Goal: Information Seeking & Learning: Learn about a topic

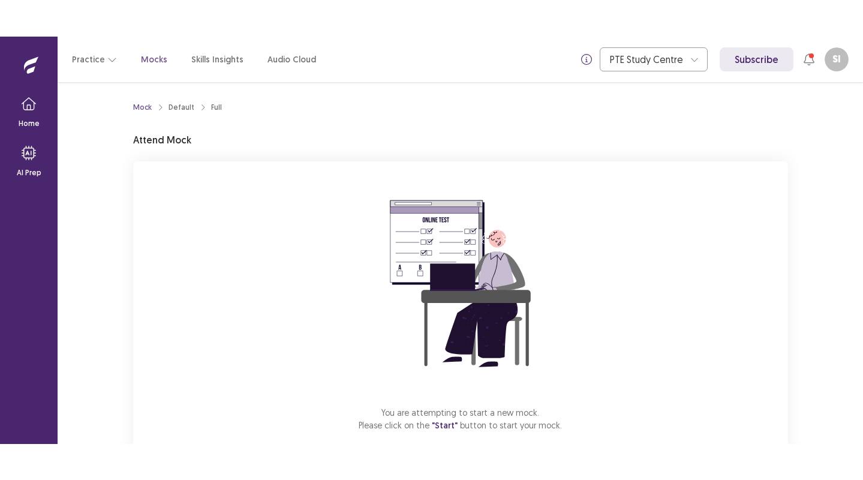
scroll to position [67, 0]
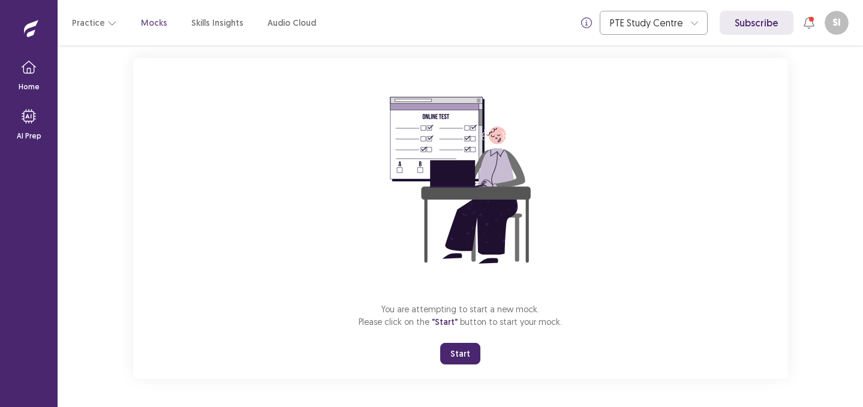
click at [462, 361] on button "Start" at bounding box center [460, 354] width 40 height 22
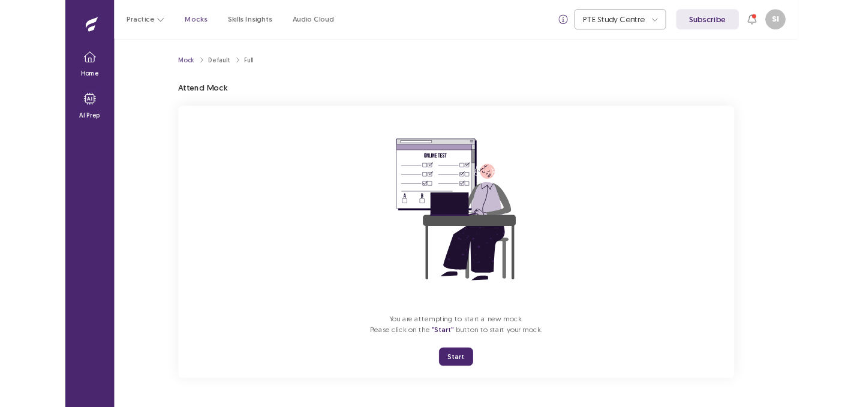
scroll to position [0, 0]
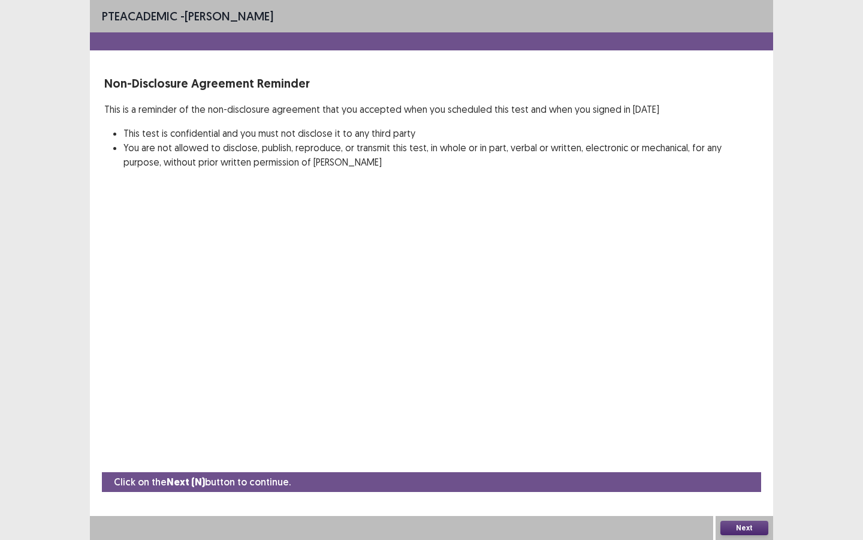
click at [737, 406] on button "Next" at bounding box center [745, 527] width 48 height 14
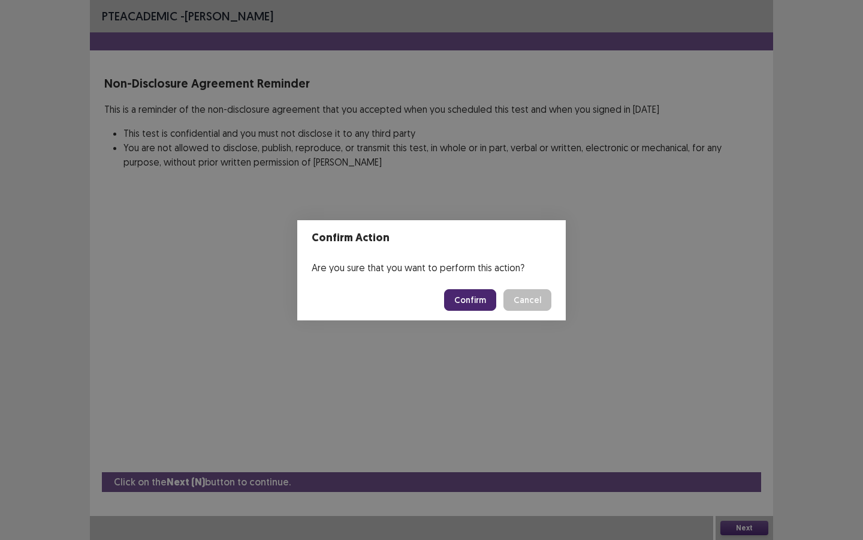
click at [481, 305] on button "Confirm" at bounding box center [470, 300] width 52 height 22
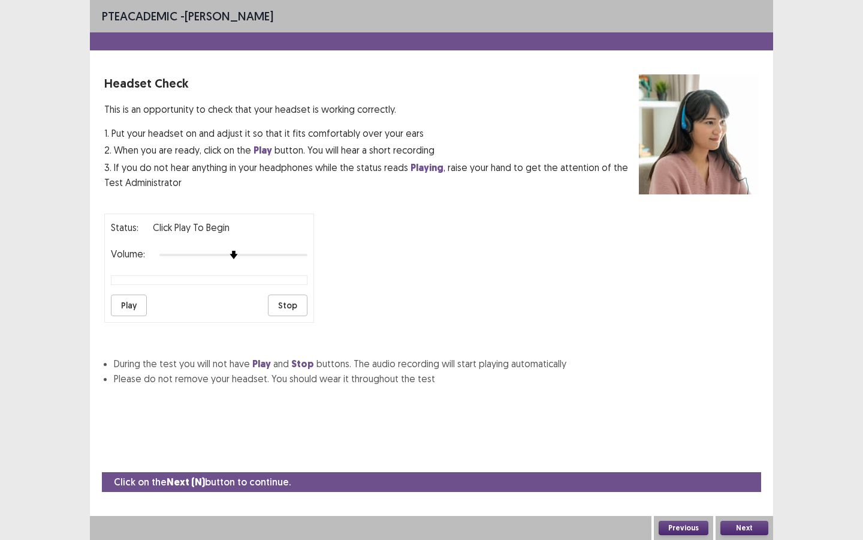
click at [129, 294] on button "Play" at bounding box center [129, 305] width 36 height 22
click at [756, 406] on button "Next" at bounding box center [745, 527] width 48 height 14
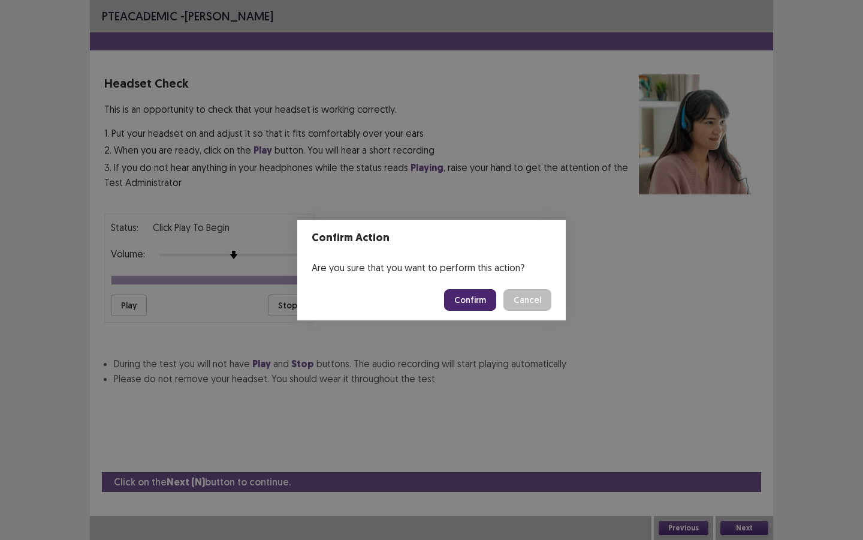
click at [481, 306] on button "Confirm" at bounding box center [470, 300] width 52 height 22
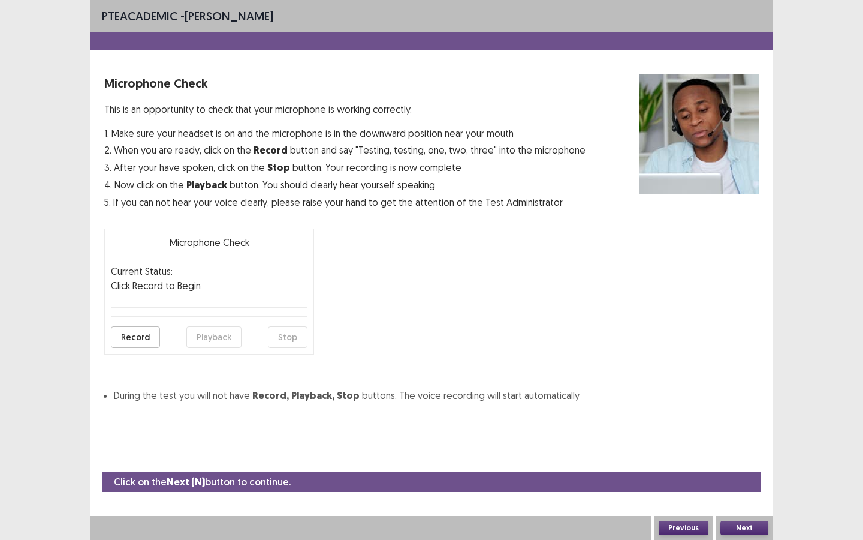
click at [132, 335] on button "Record" at bounding box center [135, 337] width 49 height 22
click at [285, 338] on button "Stop" at bounding box center [288, 337] width 40 height 22
click at [207, 338] on button "Playback" at bounding box center [213, 337] width 55 height 22
click at [742, 406] on button "Next" at bounding box center [745, 527] width 48 height 14
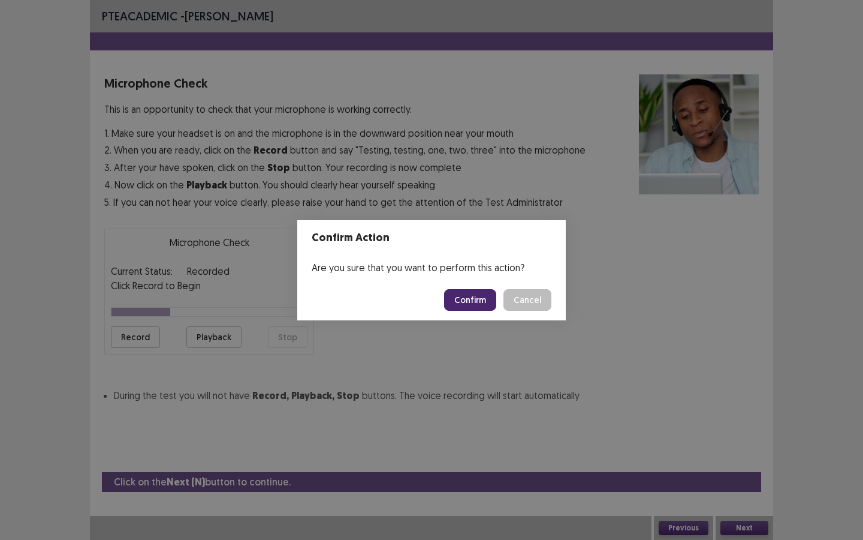
click at [482, 302] on button "Confirm" at bounding box center [470, 300] width 52 height 22
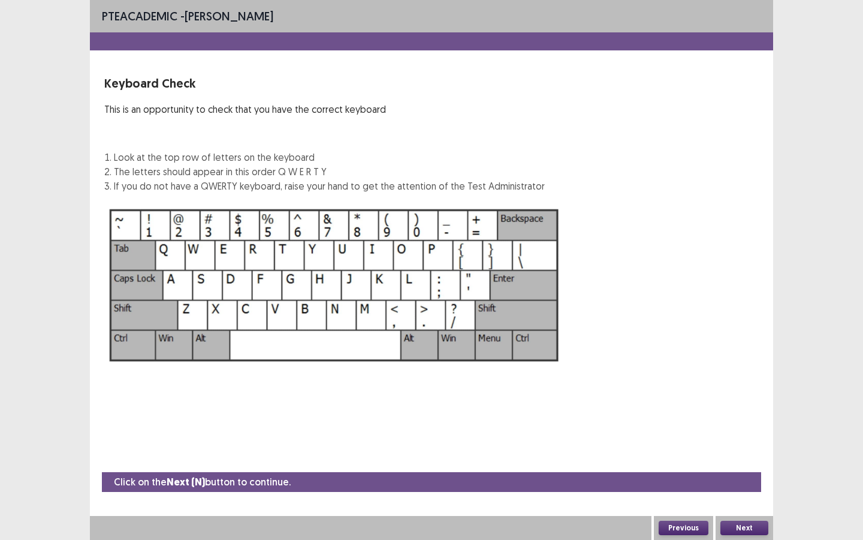
click at [750, 406] on div "Next" at bounding box center [745, 528] width 58 height 24
click at [740, 406] on button "Next" at bounding box center [745, 527] width 48 height 14
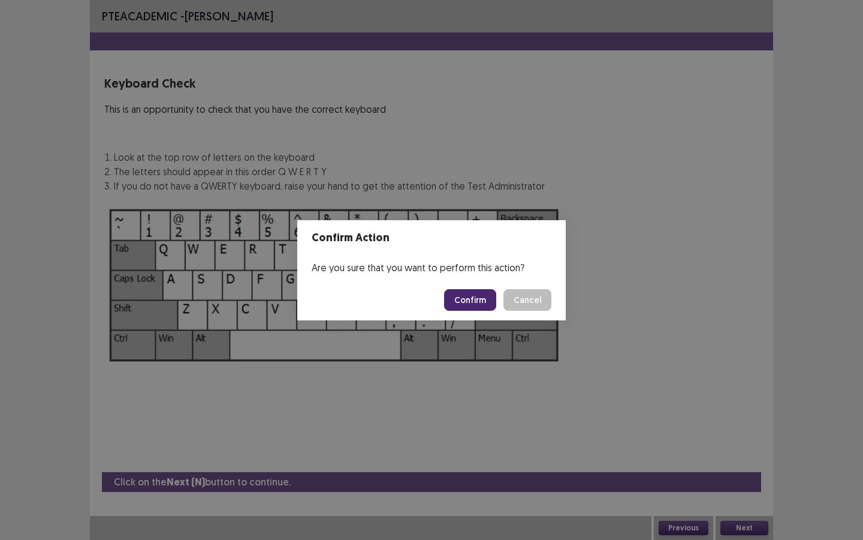
click at [483, 305] on button "Confirm" at bounding box center [470, 300] width 52 height 22
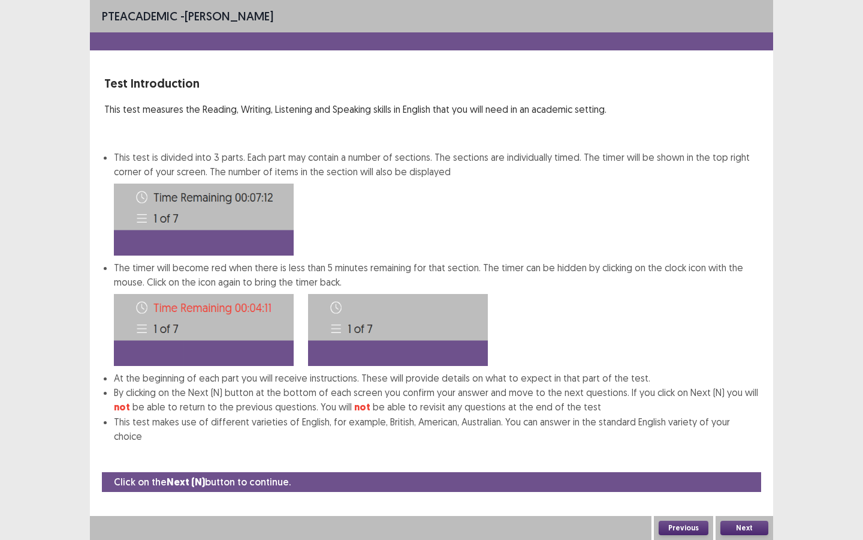
click at [747, 406] on button "Next" at bounding box center [745, 527] width 48 height 14
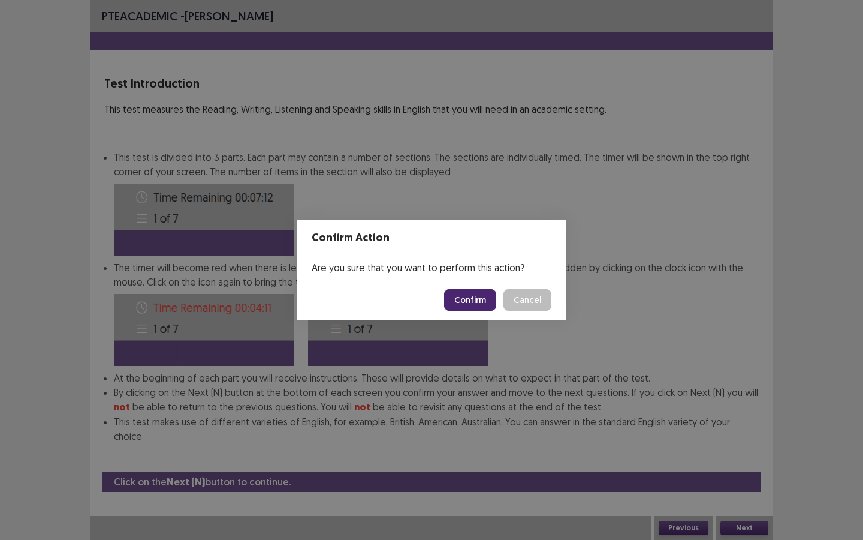
click at [475, 290] on button "Confirm" at bounding box center [470, 300] width 52 height 22
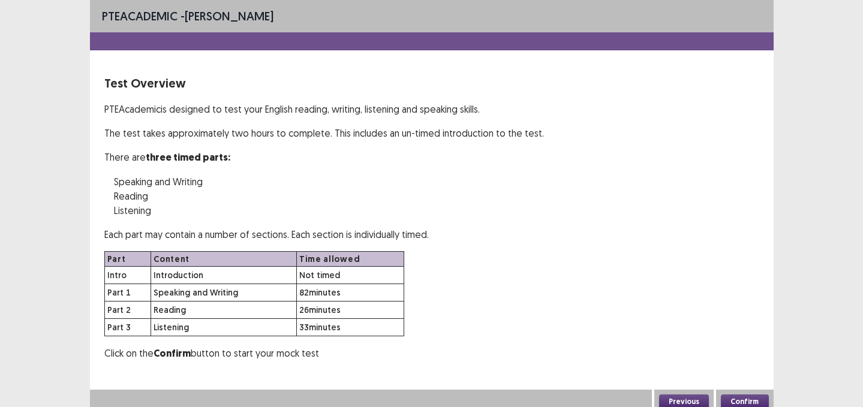
click at [733, 397] on button "Confirm" at bounding box center [745, 401] width 48 height 14
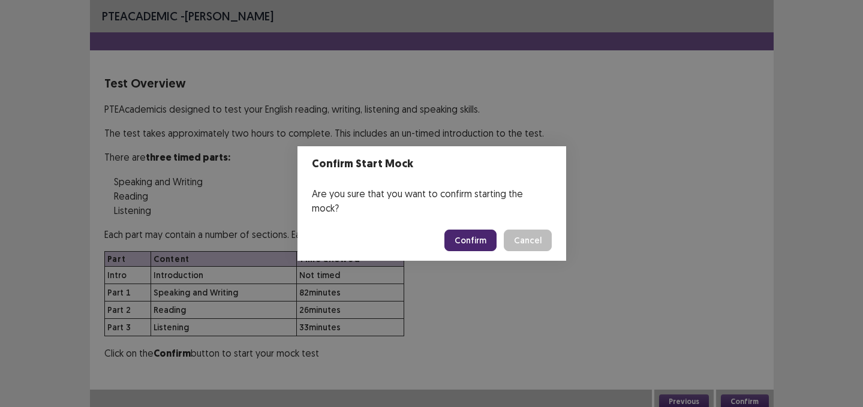
click at [453, 232] on button "Confirm" at bounding box center [470, 241] width 52 height 22
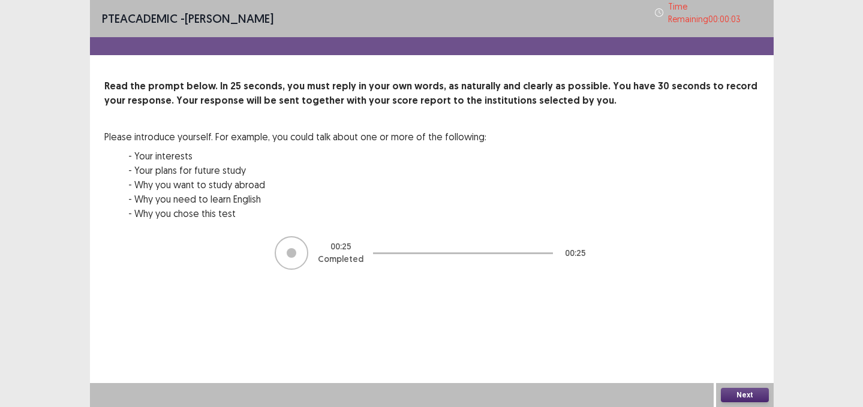
click at [739, 396] on button "Next" at bounding box center [745, 395] width 48 height 14
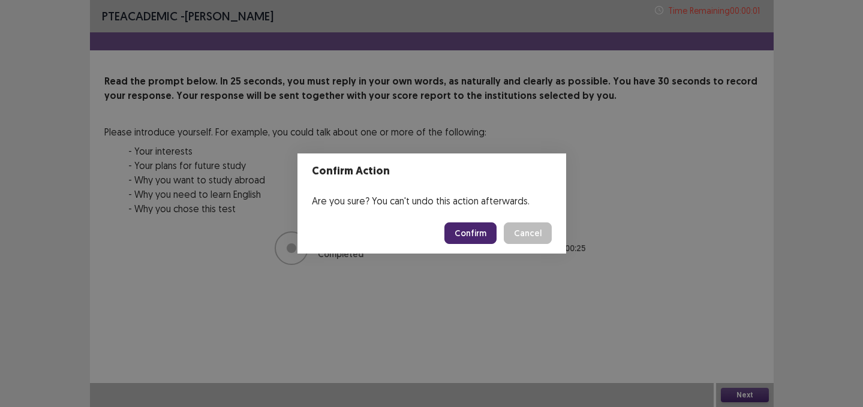
click at [460, 240] on button "Confirm" at bounding box center [470, 233] width 52 height 22
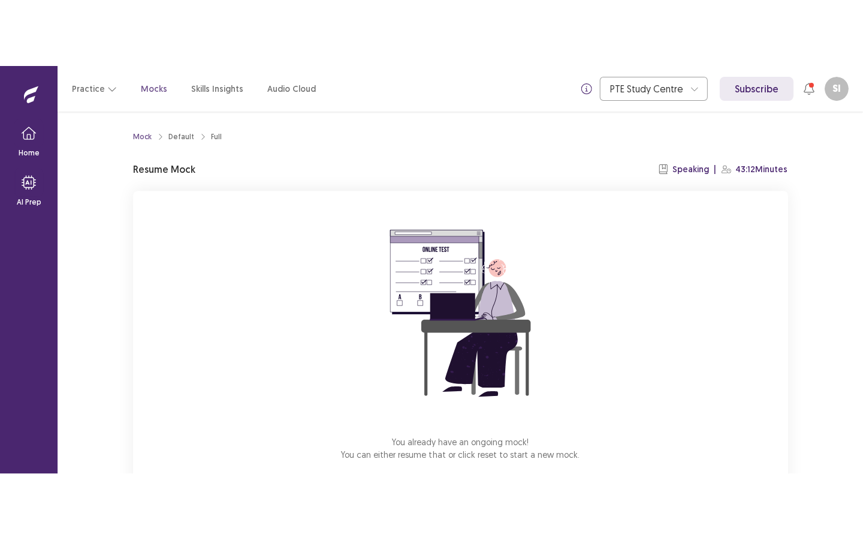
scroll to position [67, 0]
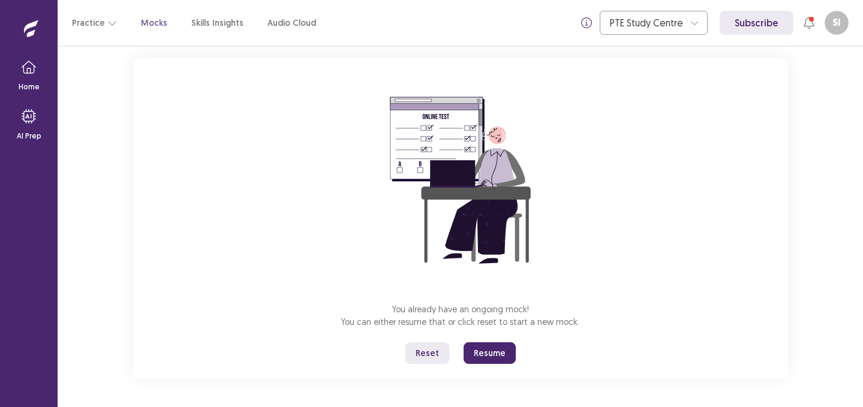
click at [474, 350] on button "Resume" at bounding box center [489, 353] width 52 height 22
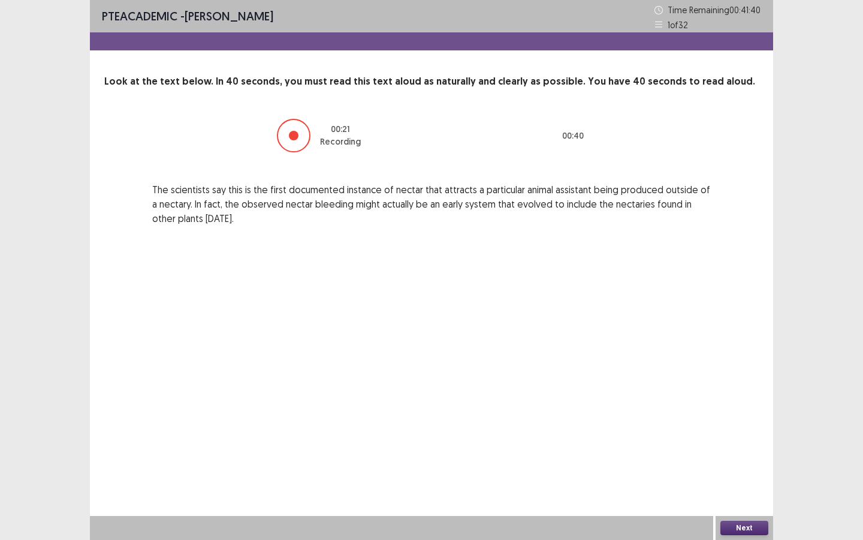
click at [736, 406] on button "Next" at bounding box center [745, 527] width 48 height 14
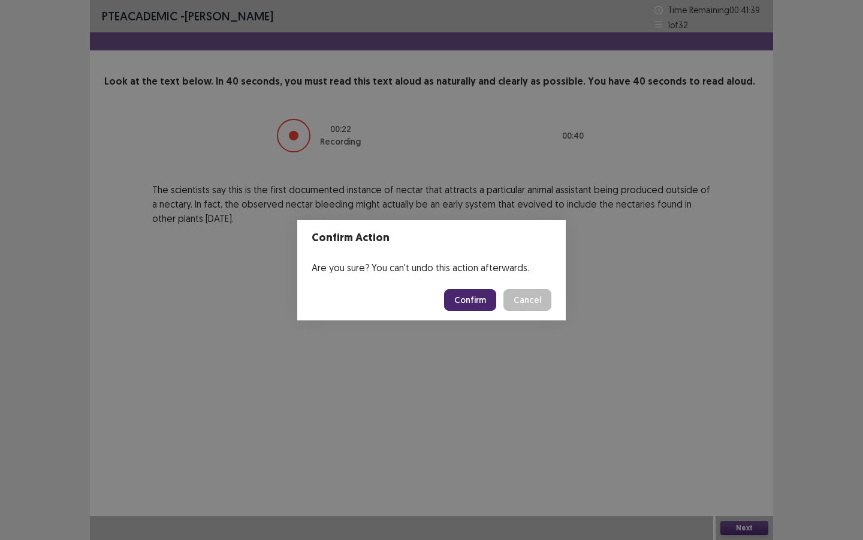
click at [463, 299] on button "Confirm" at bounding box center [470, 300] width 52 height 22
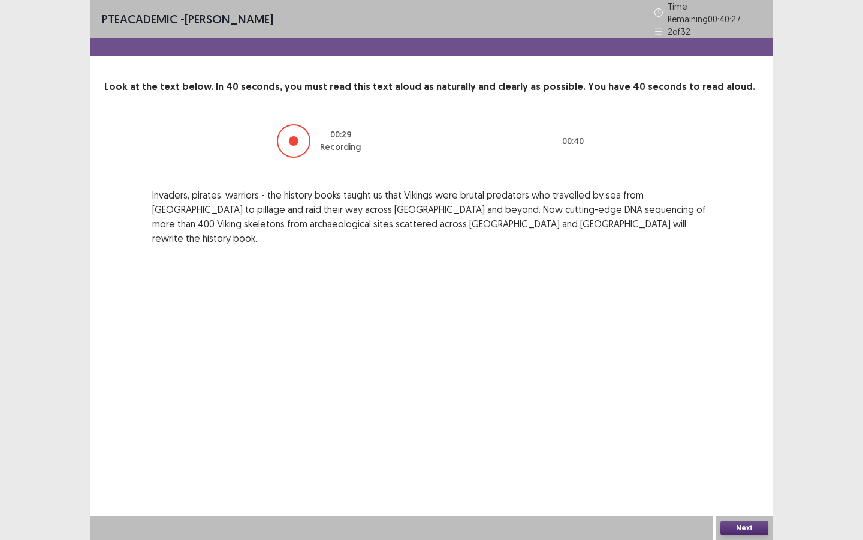
click at [731, 406] on button "Next" at bounding box center [745, 527] width 48 height 14
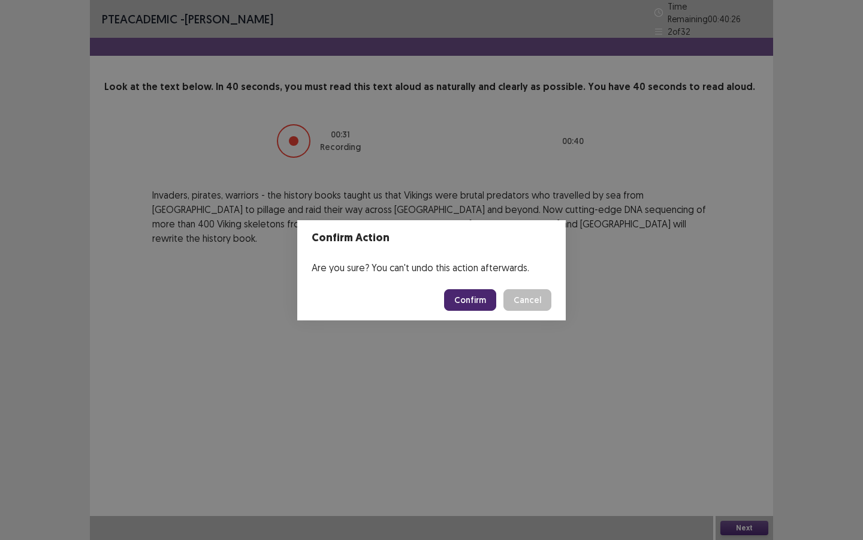
click at [469, 302] on button "Confirm" at bounding box center [470, 300] width 52 height 22
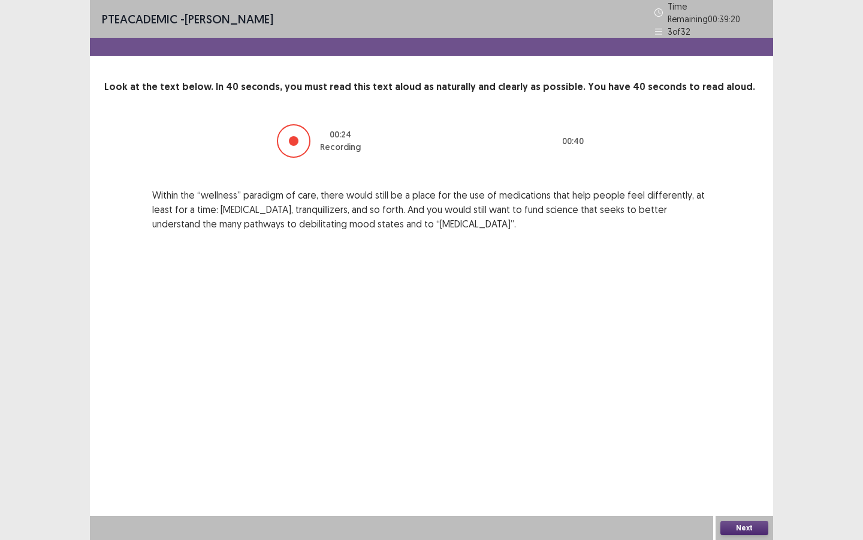
click at [729, 406] on button "Next" at bounding box center [745, 527] width 48 height 14
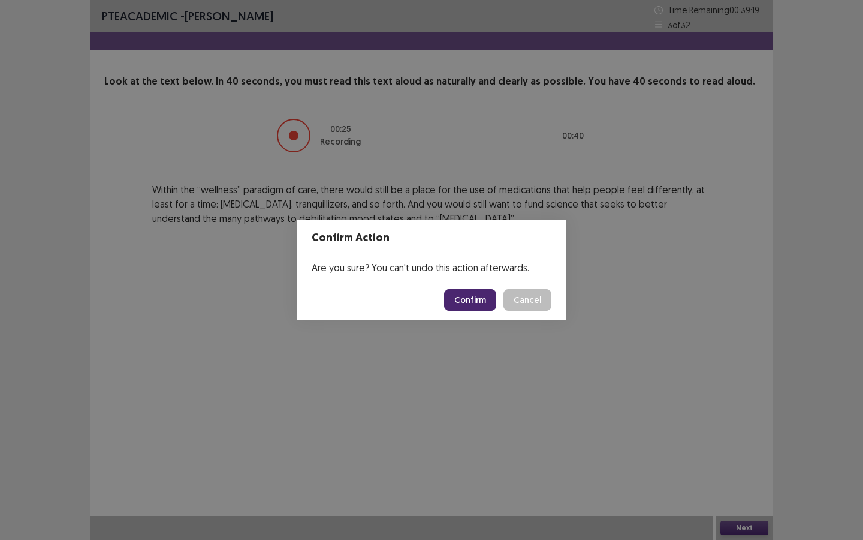
click at [475, 302] on button "Confirm" at bounding box center [470, 300] width 52 height 22
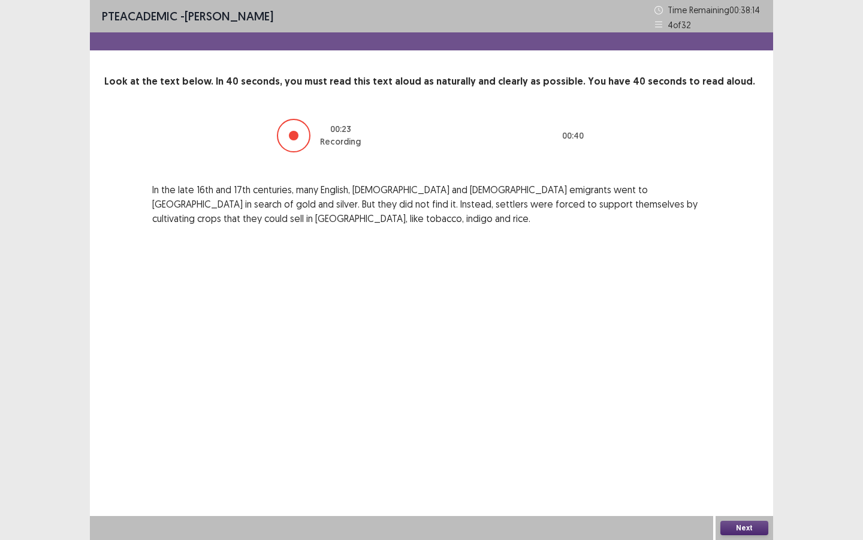
click at [748, 406] on button "Next" at bounding box center [745, 527] width 48 height 14
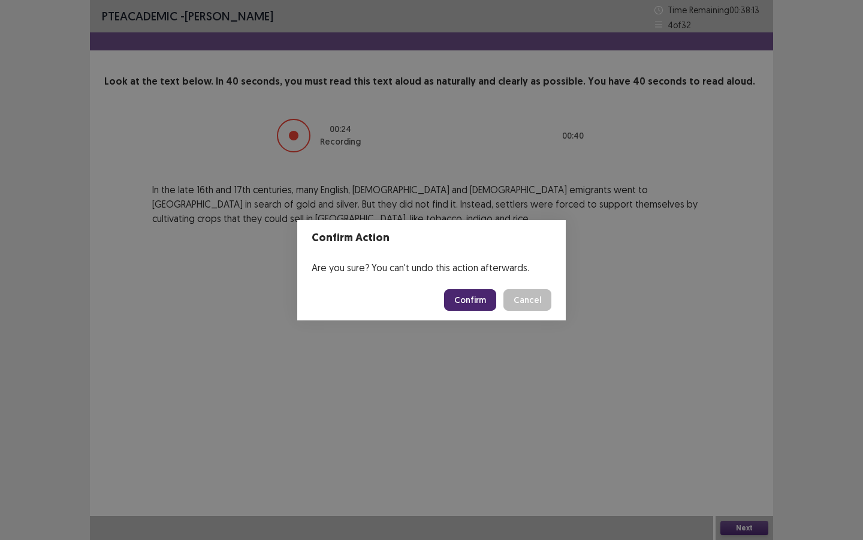
click at [489, 303] on button "Confirm" at bounding box center [470, 300] width 52 height 22
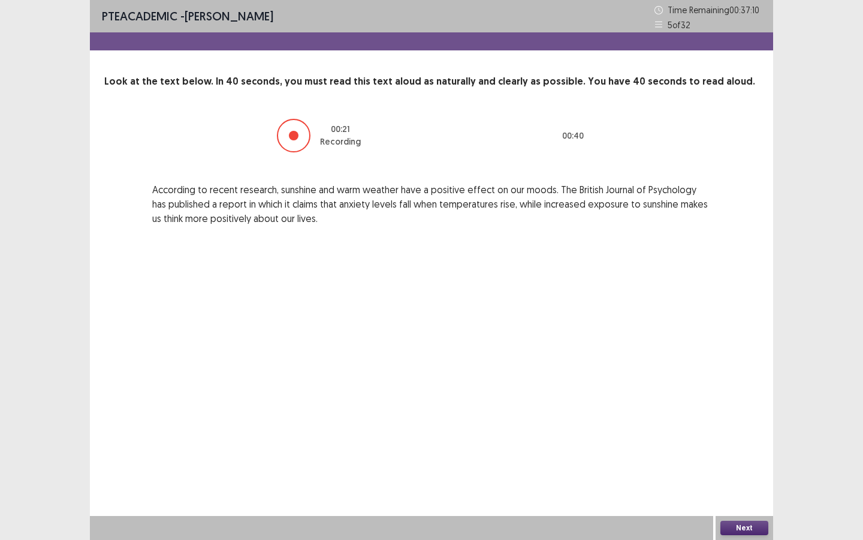
click at [742, 406] on button "Next" at bounding box center [745, 527] width 48 height 14
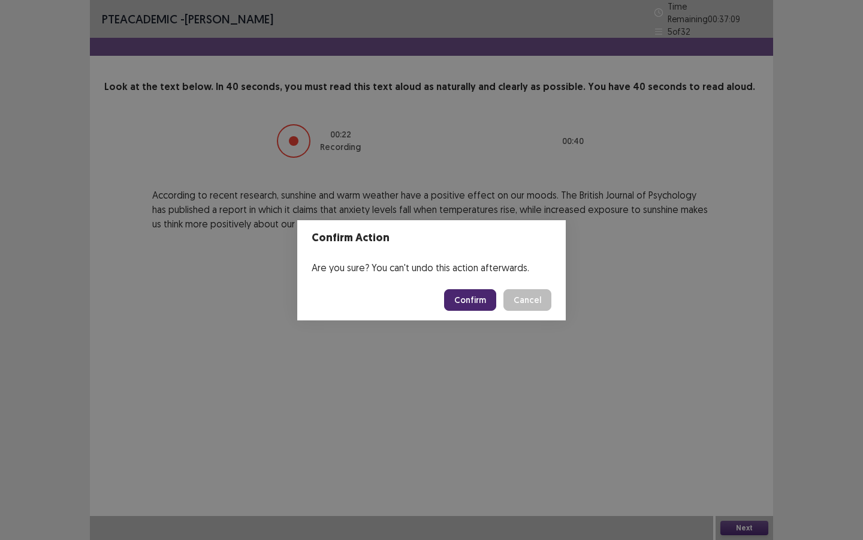
click at [469, 295] on button "Confirm" at bounding box center [470, 300] width 52 height 22
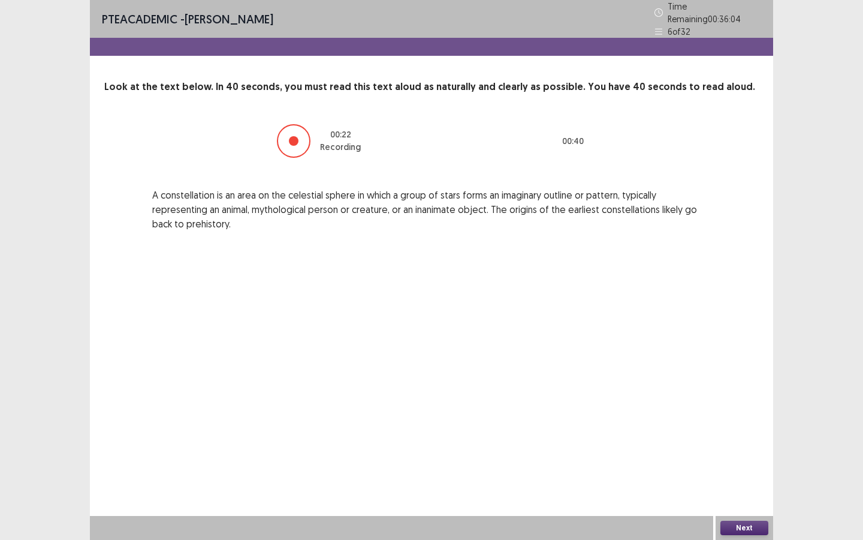
click at [744, 406] on button "Next" at bounding box center [745, 527] width 48 height 14
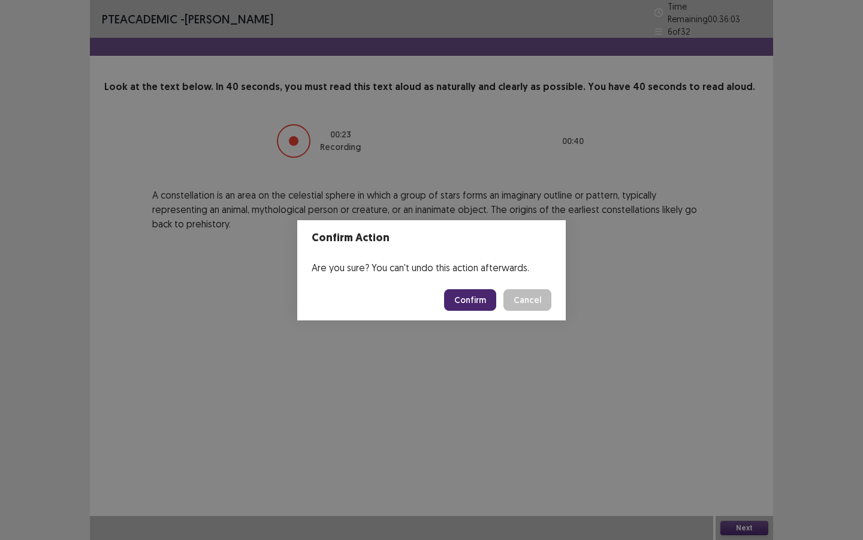
click at [493, 298] on button "Confirm" at bounding box center [470, 300] width 52 height 22
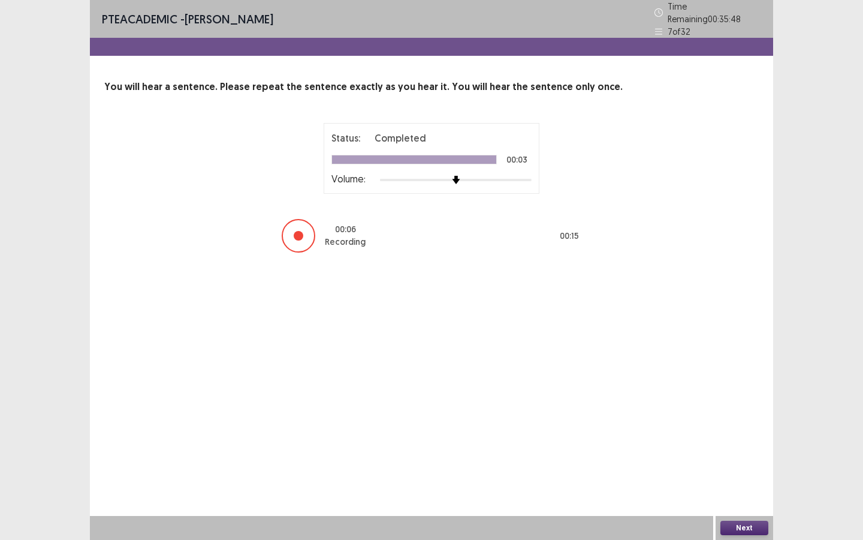
click at [730, 406] on button "Next" at bounding box center [745, 527] width 48 height 14
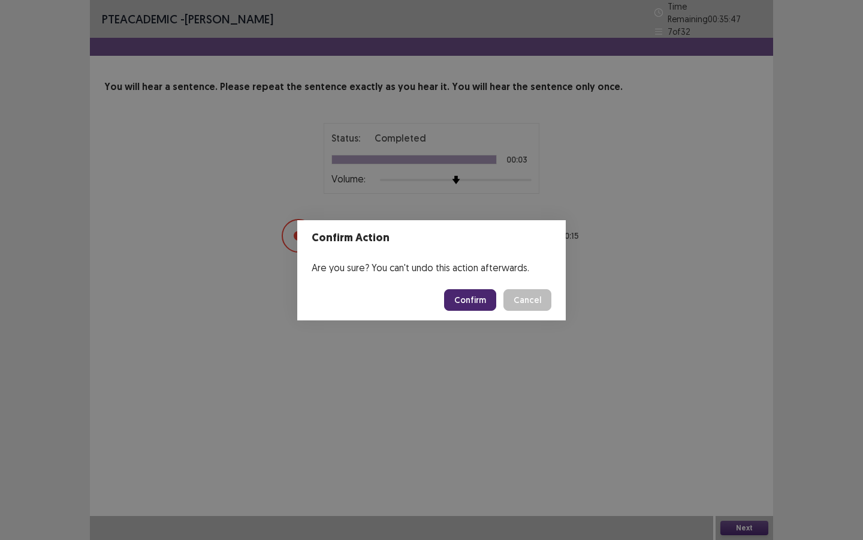
click at [473, 302] on button "Confirm" at bounding box center [470, 300] width 52 height 22
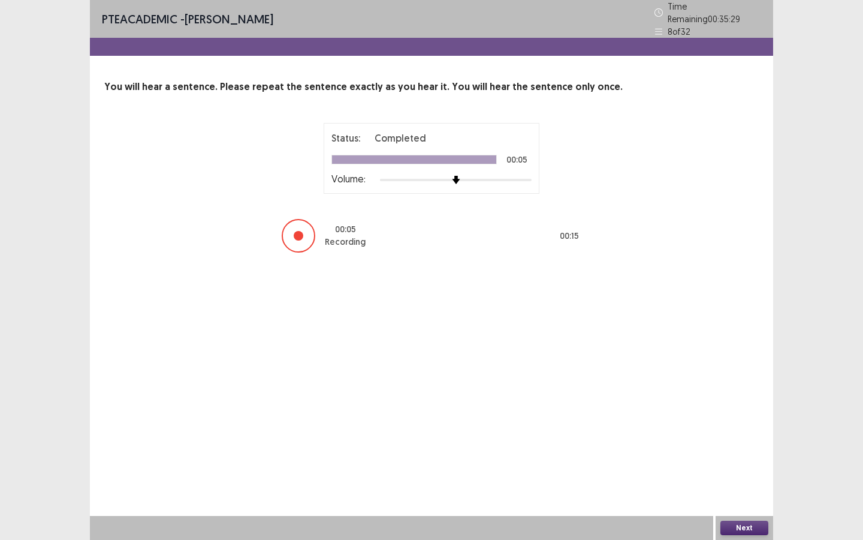
click at [741, 406] on button "Next" at bounding box center [745, 527] width 48 height 14
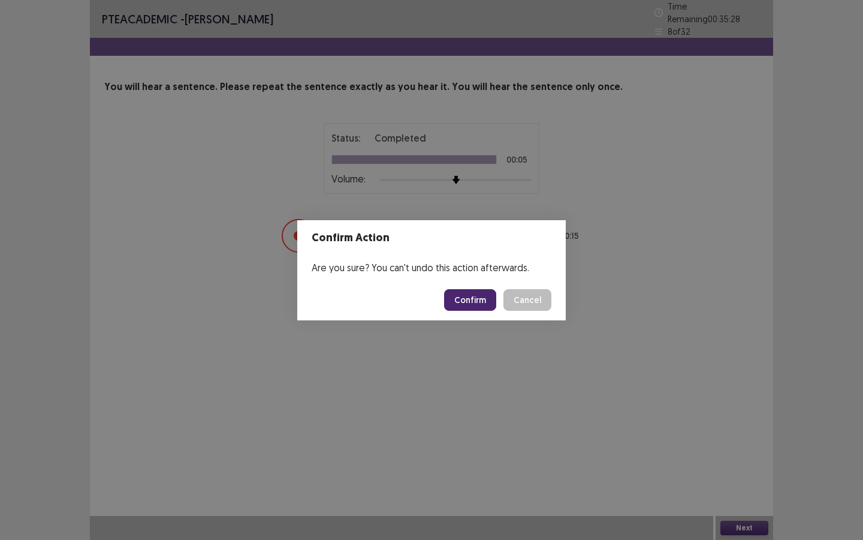
click at [458, 298] on button "Confirm" at bounding box center [470, 300] width 52 height 22
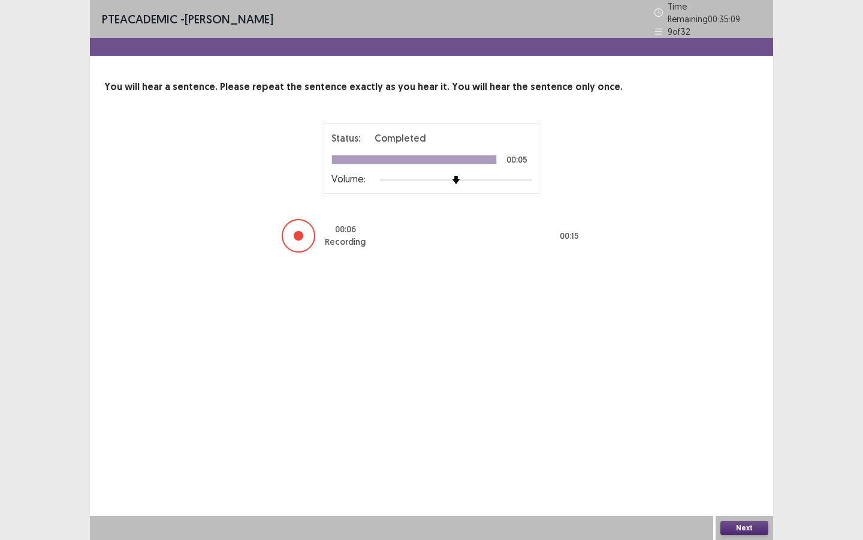
click at [733, 406] on button "Next" at bounding box center [745, 527] width 48 height 14
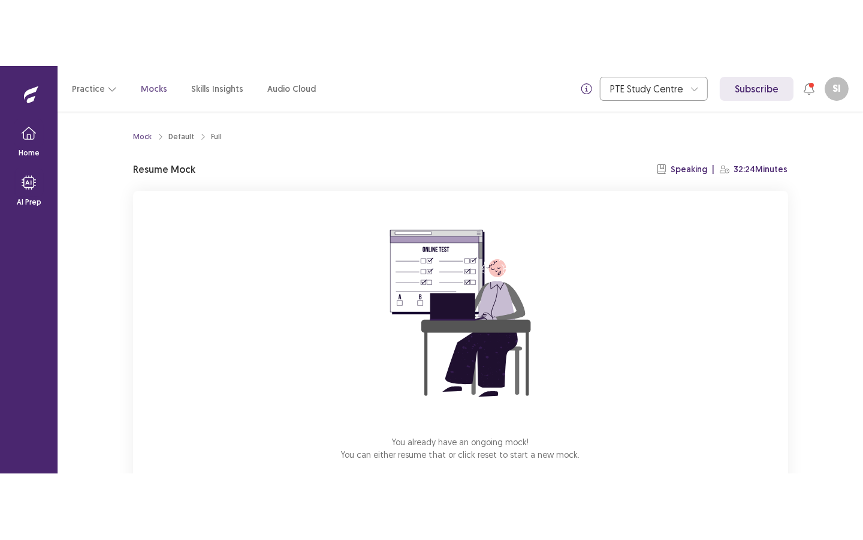
scroll to position [67, 0]
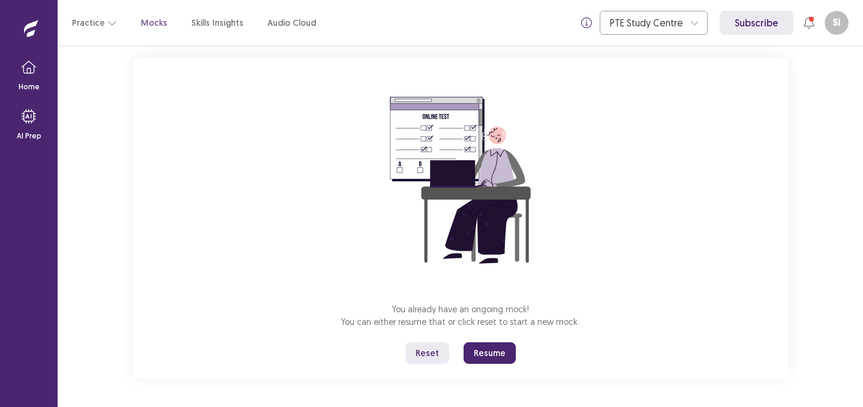
click at [500, 356] on button "Resume" at bounding box center [489, 353] width 52 height 22
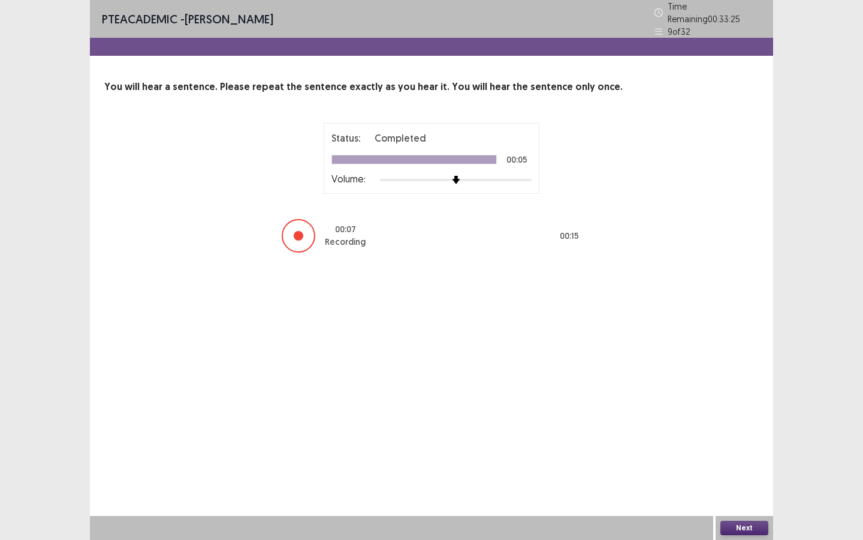
click at [764, 406] on button "Next" at bounding box center [745, 527] width 48 height 14
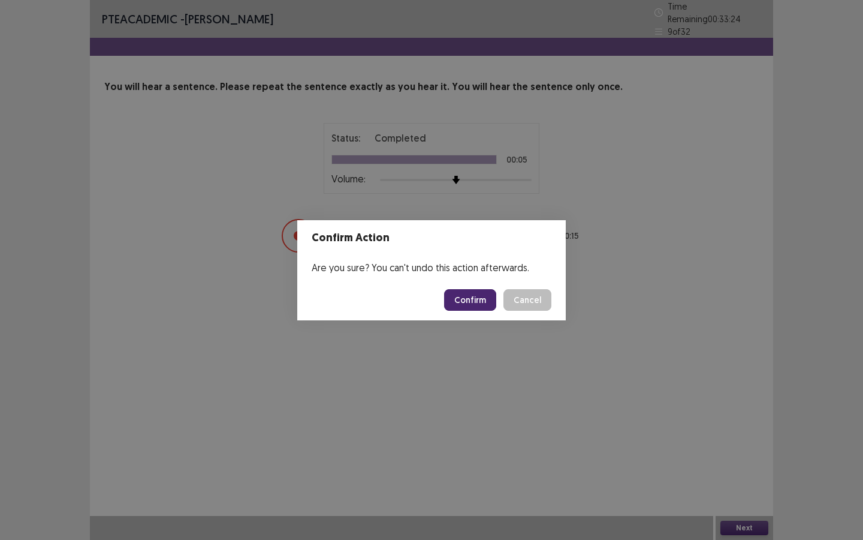
click at [472, 302] on button "Confirm" at bounding box center [470, 300] width 52 height 22
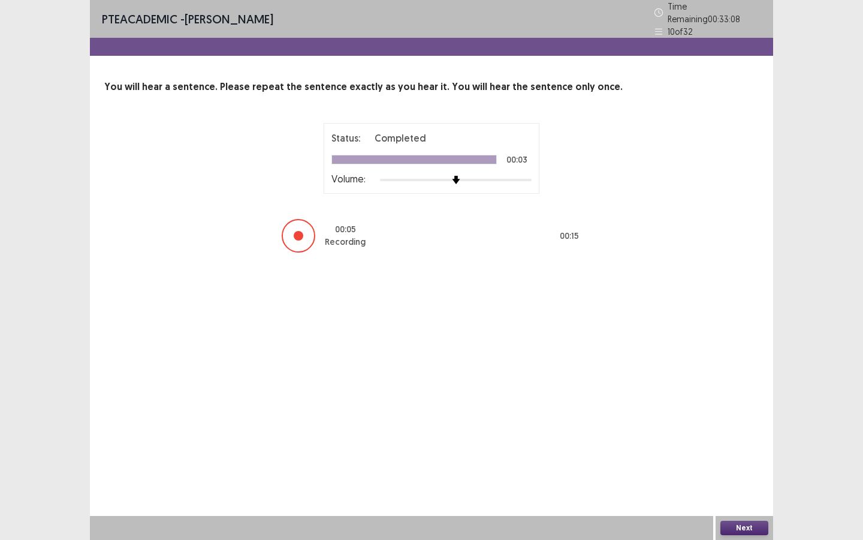
click at [727, 406] on button "Next" at bounding box center [745, 527] width 48 height 14
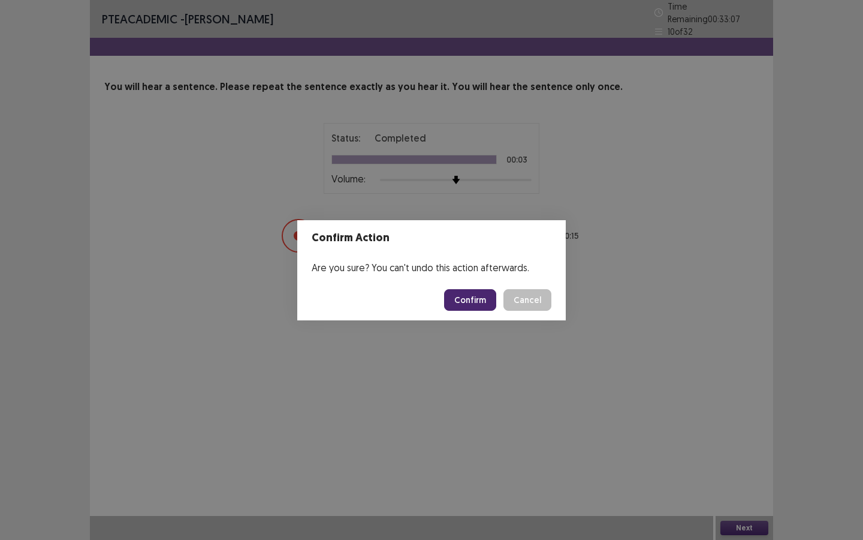
click at [454, 289] on button "Confirm" at bounding box center [470, 300] width 52 height 22
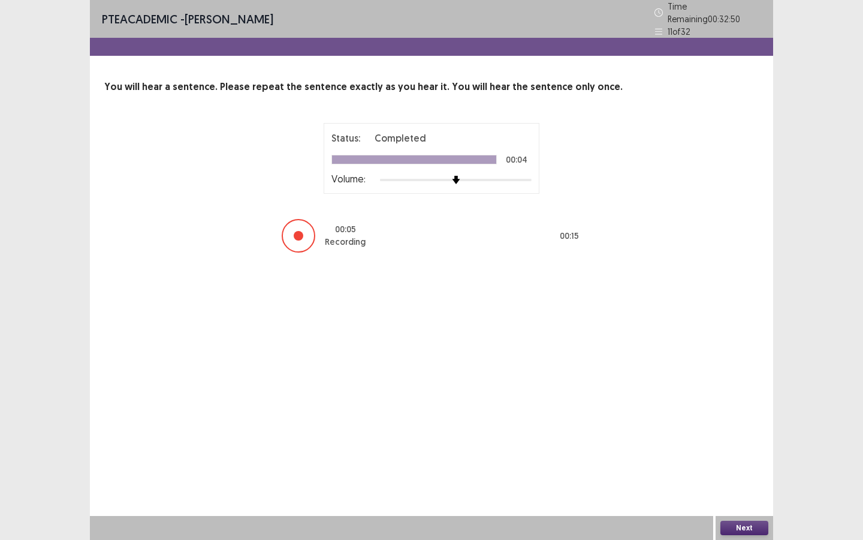
click at [736, 406] on button "Next" at bounding box center [745, 527] width 48 height 14
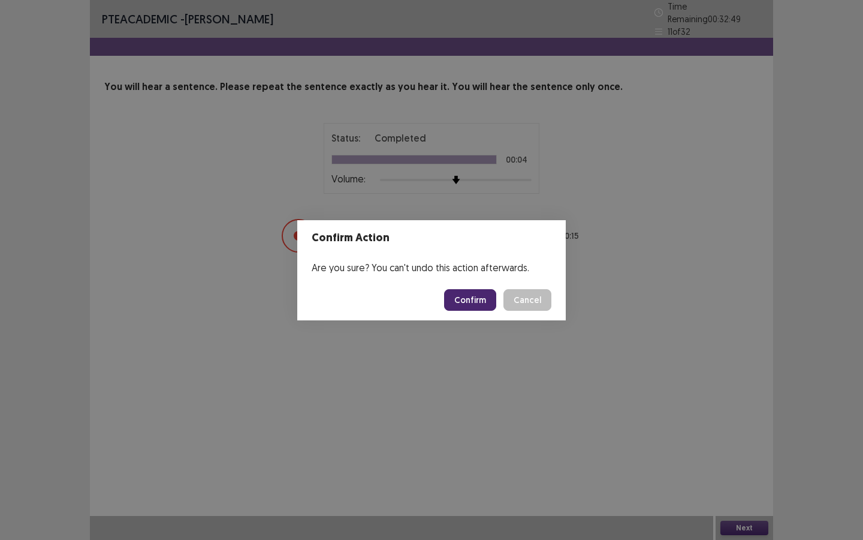
click at [469, 293] on button "Confirm" at bounding box center [470, 300] width 52 height 22
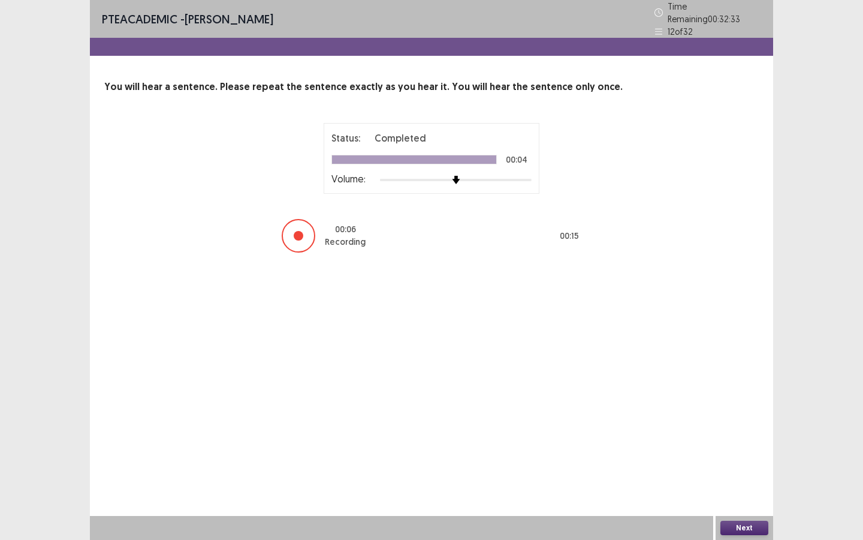
click at [733, 406] on button "Next" at bounding box center [745, 527] width 48 height 14
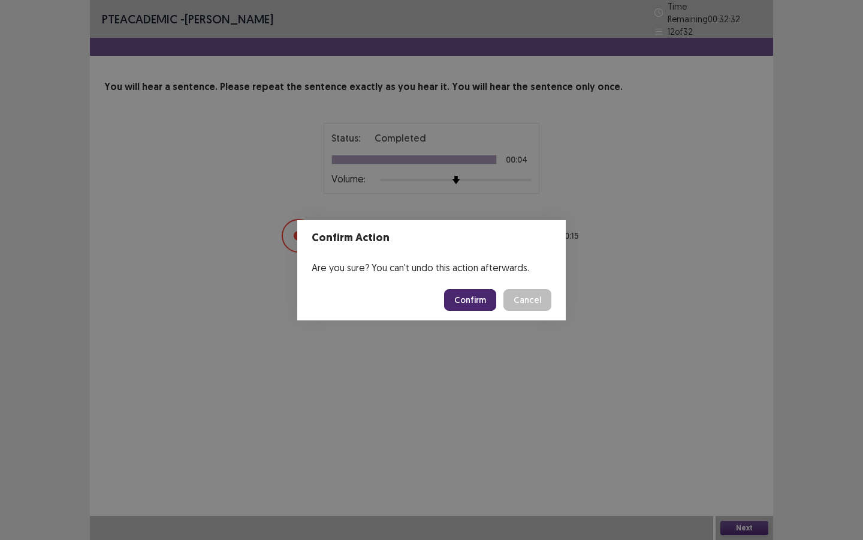
click at [472, 291] on button "Confirm" at bounding box center [470, 300] width 52 height 22
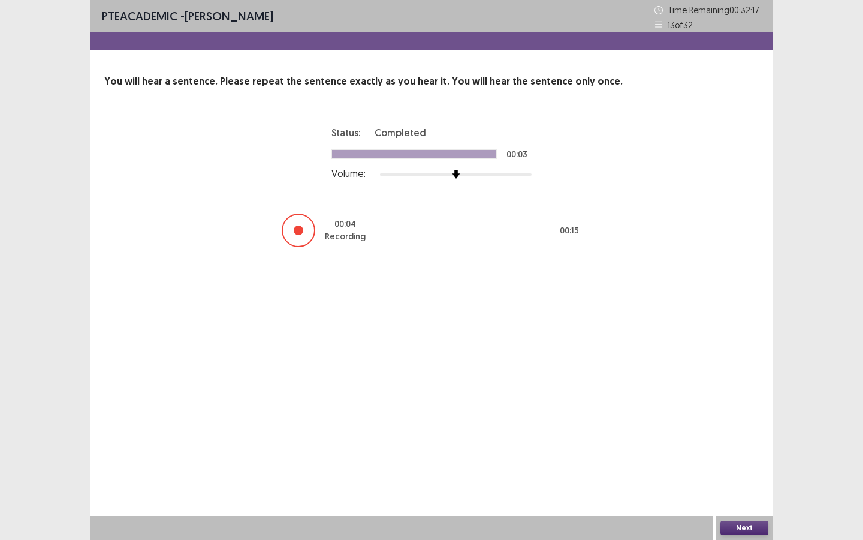
click at [748, 406] on div "Next" at bounding box center [745, 528] width 58 height 24
click at [743, 406] on button "Next" at bounding box center [745, 527] width 48 height 14
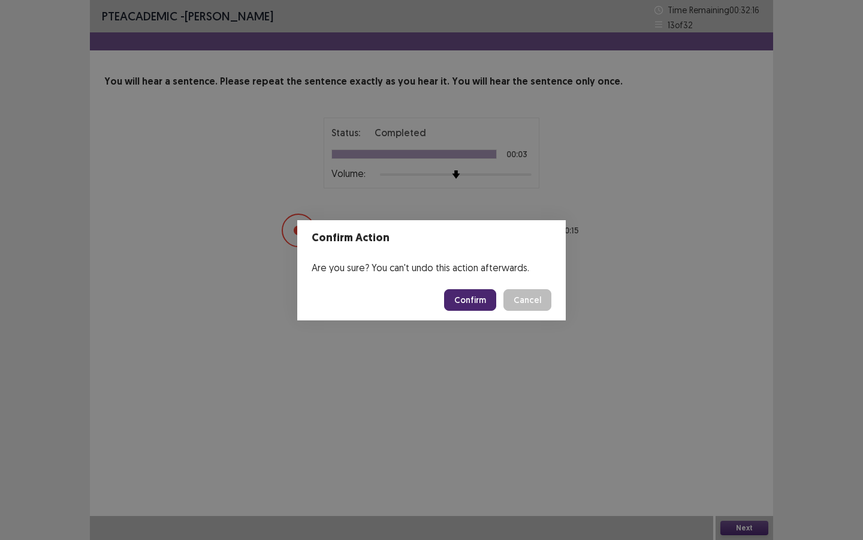
click at [479, 305] on button "Confirm" at bounding box center [470, 300] width 52 height 22
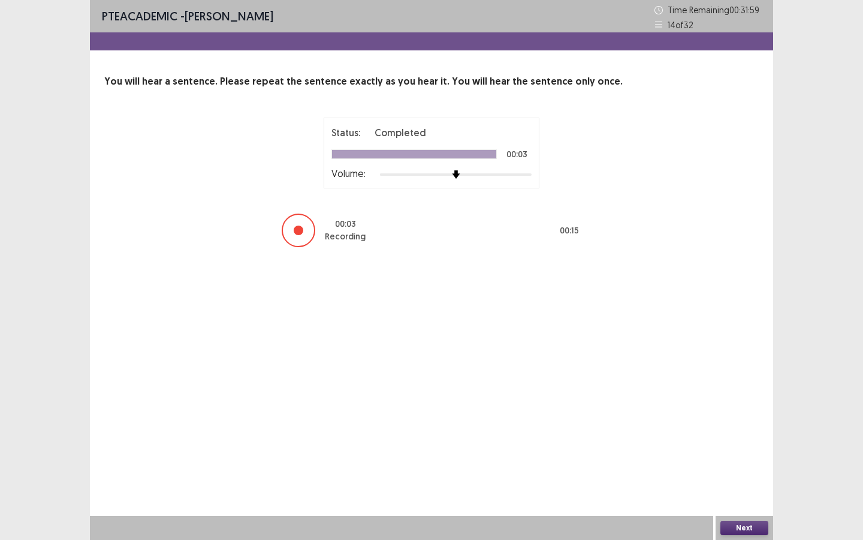
click at [730, 406] on button "Next" at bounding box center [745, 527] width 48 height 14
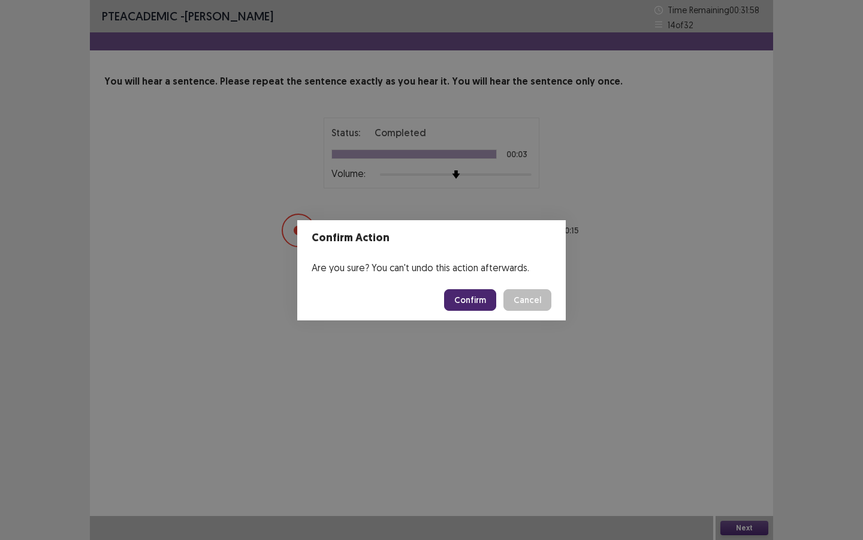
click at [535, 297] on button "Cancel" at bounding box center [528, 300] width 48 height 22
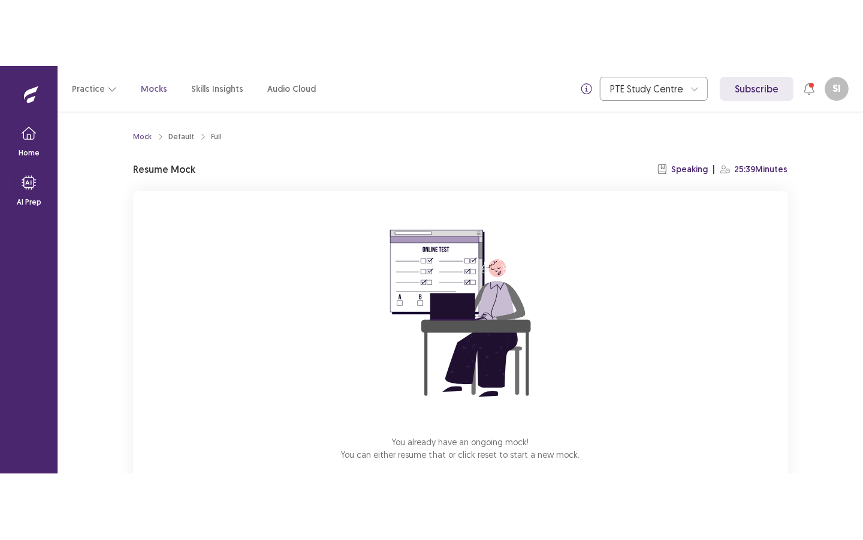
scroll to position [67, 0]
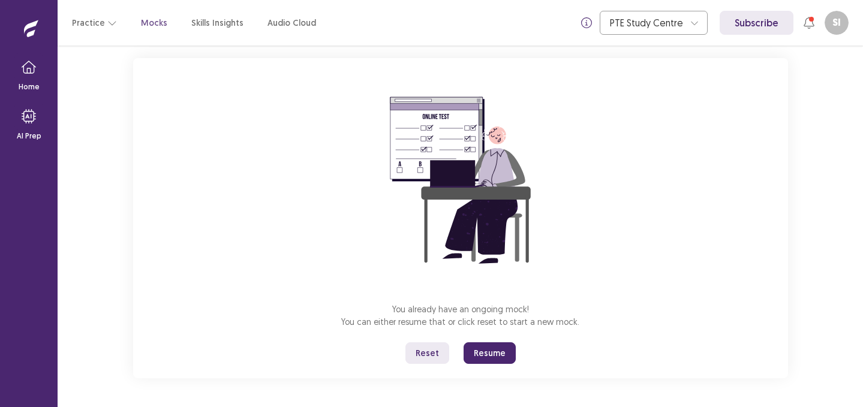
click at [492, 346] on button "Resume" at bounding box center [489, 353] width 52 height 22
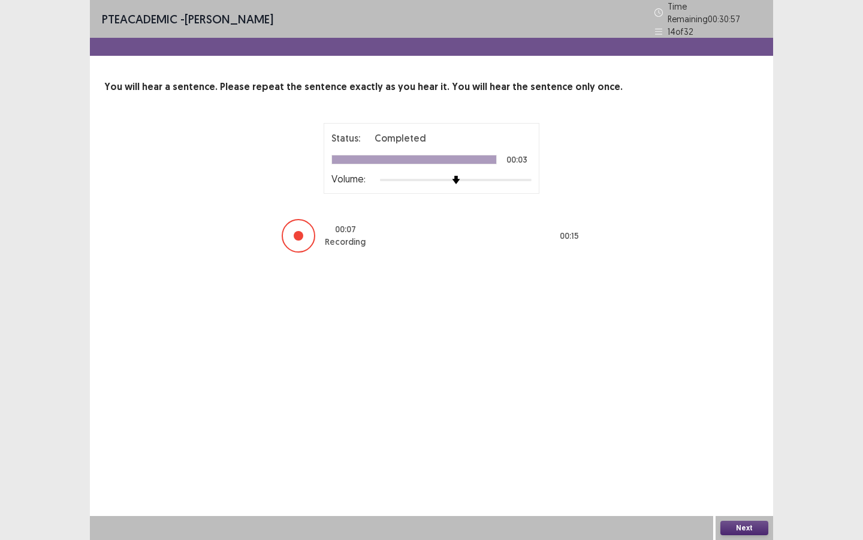
click at [730, 406] on button "Next" at bounding box center [745, 527] width 48 height 14
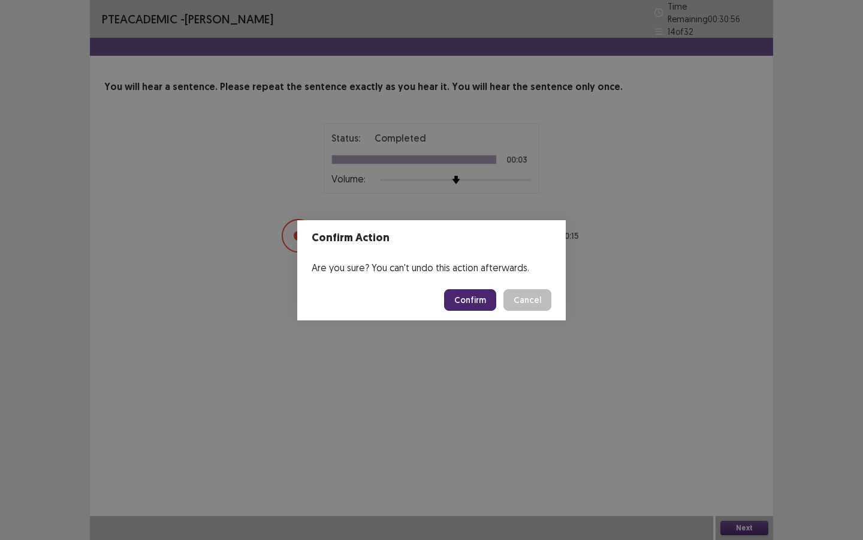
click at [483, 294] on button "Confirm" at bounding box center [470, 300] width 52 height 22
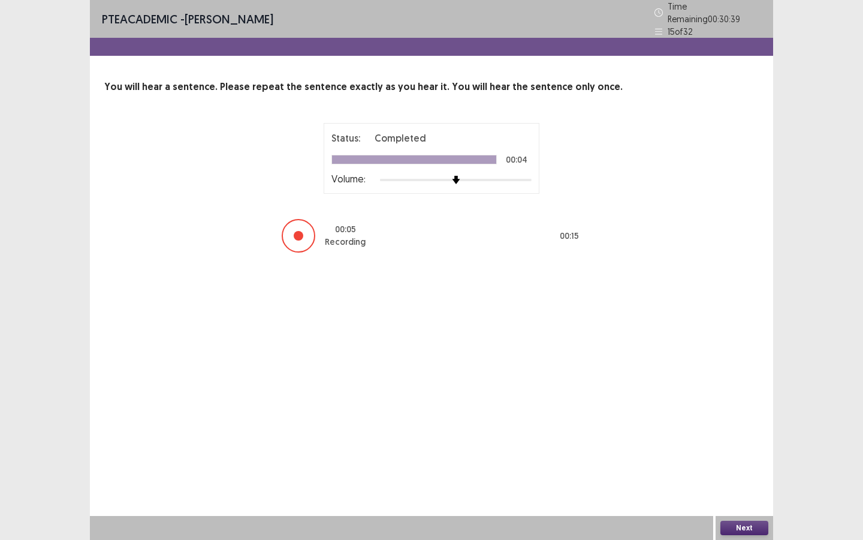
click at [728, 406] on button "Next" at bounding box center [745, 527] width 48 height 14
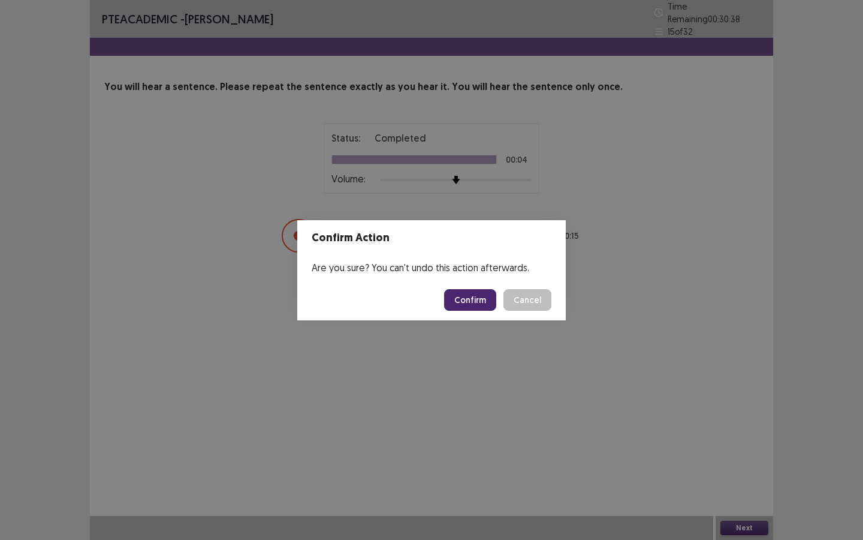
click at [475, 304] on button "Confirm" at bounding box center [470, 300] width 52 height 22
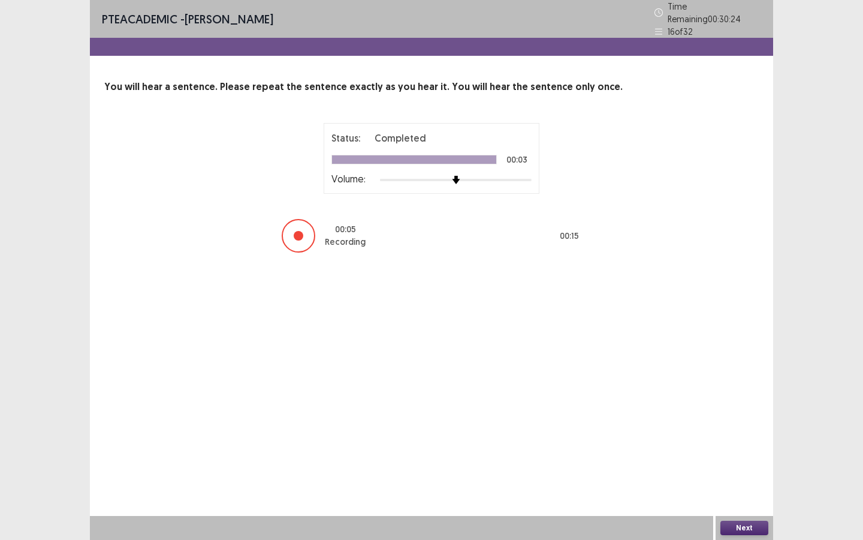
click at [736, 406] on button "Next" at bounding box center [745, 527] width 48 height 14
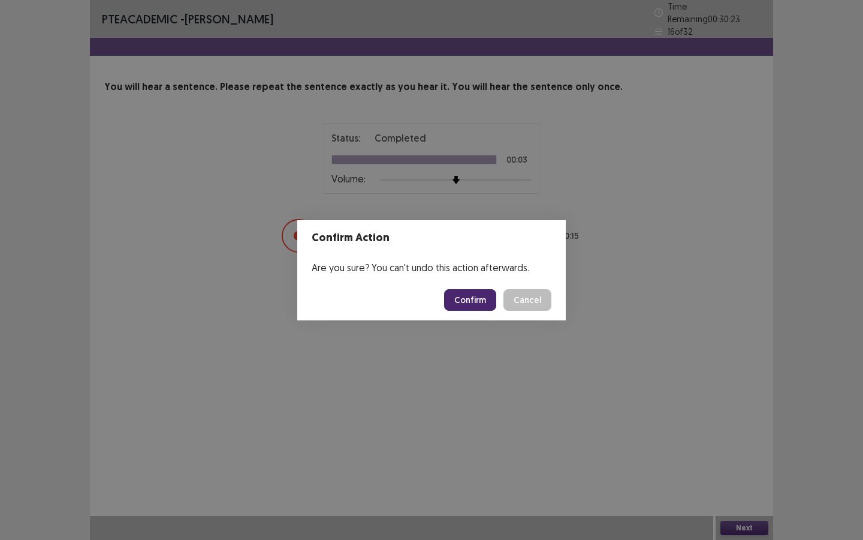
click at [481, 292] on button "Confirm" at bounding box center [470, 300] width 52 height 22
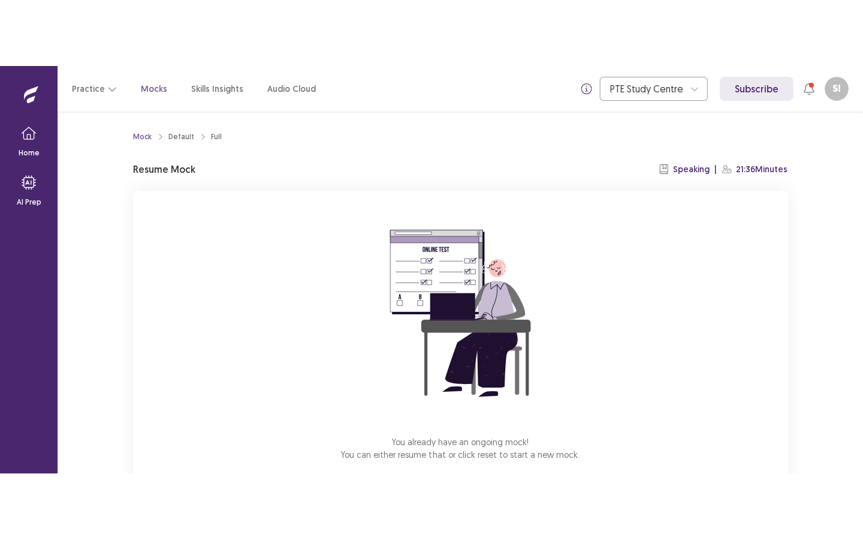
scroll to position [67, 0]
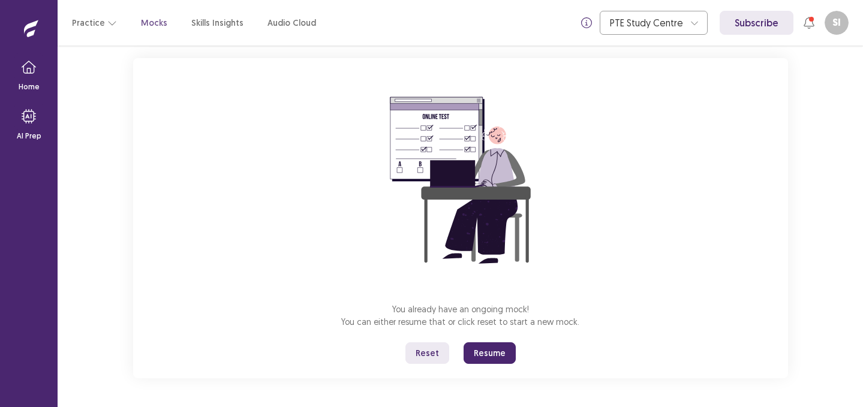
click at [478, 343] on button "Resume" at bounding box center [489, 353] width 52 height 22
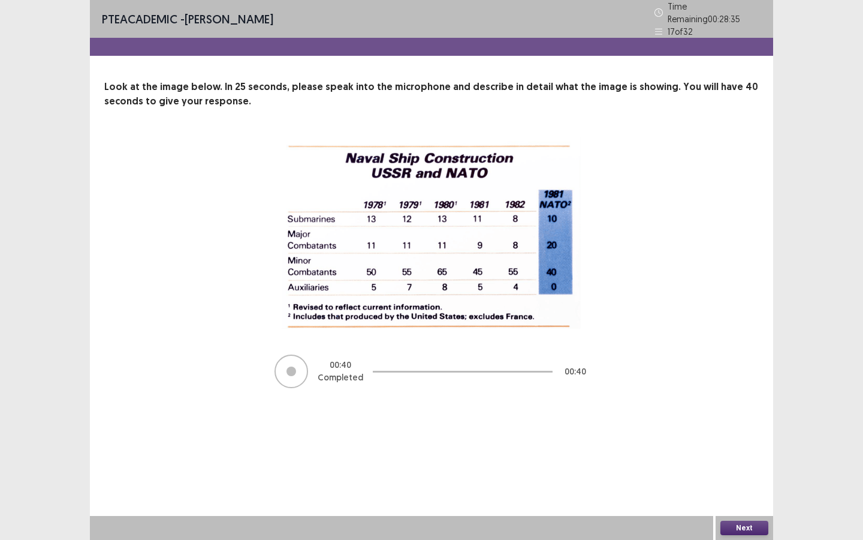
click at [755, 406] on button "Next" at bounding box center [745, 527] width 48 height 14
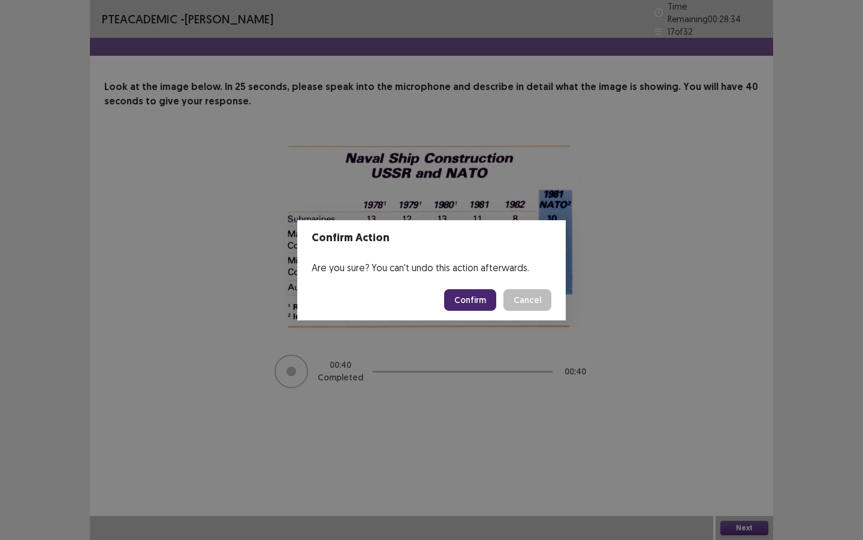
click at [478, 300] on button "Confirm" at bounding box center [470, 300] width 52 height 22
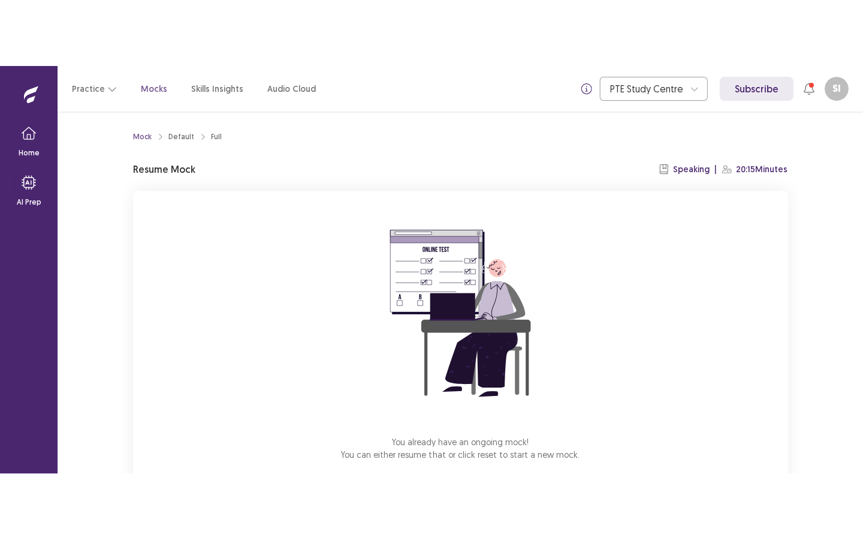
scroll to position [67, 0]
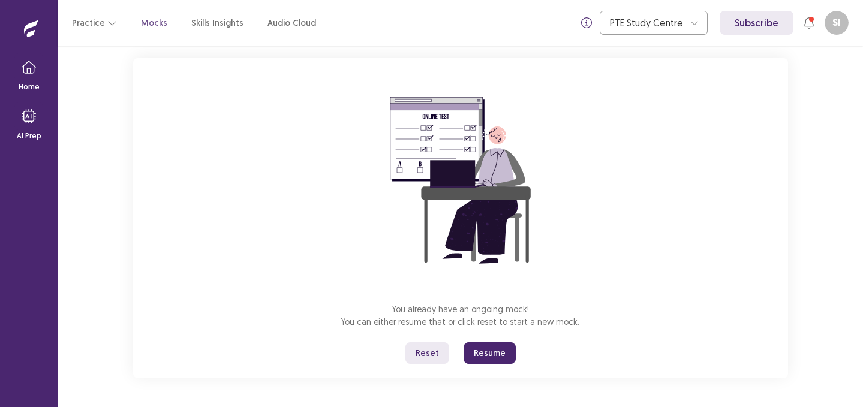
click at [499, 361] on button "Resume" at bounding box center [489, 353] width 52 height 22
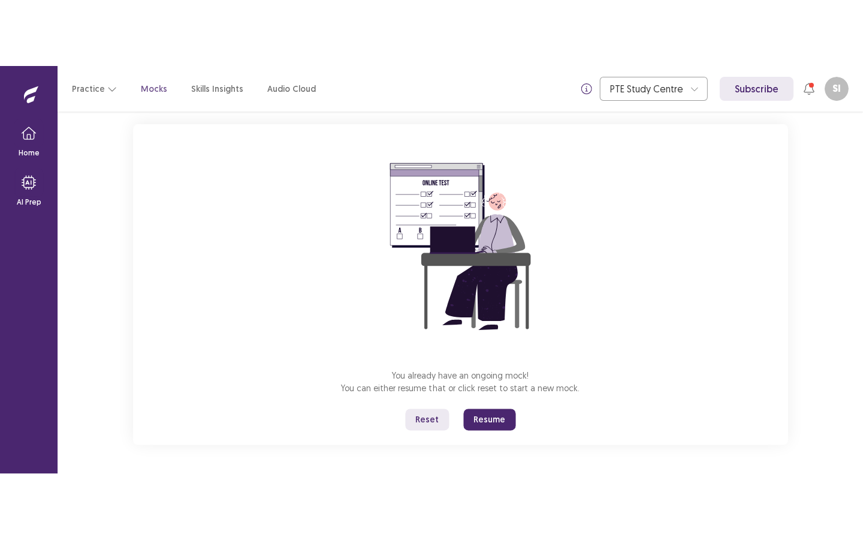
scroll to position [0, 0]
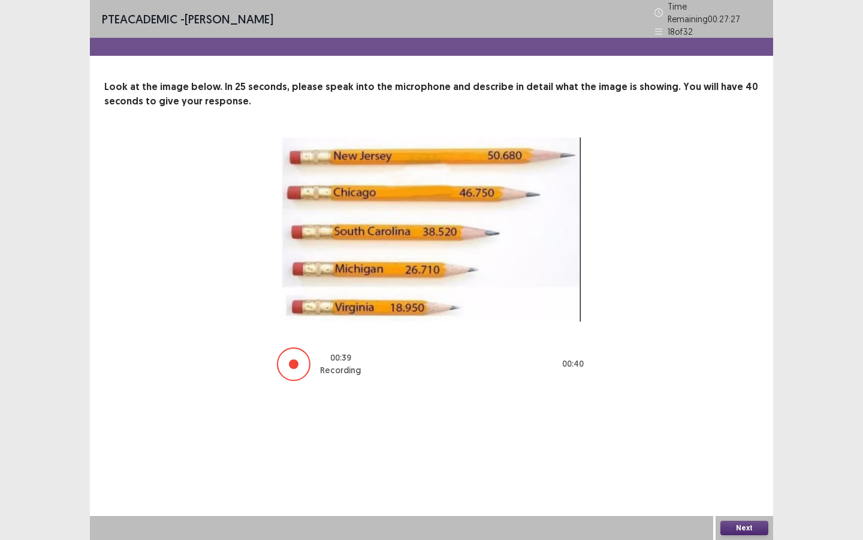
click at [737, 406] on button "Next" at bounding box center [745, 527] width 48 height 14
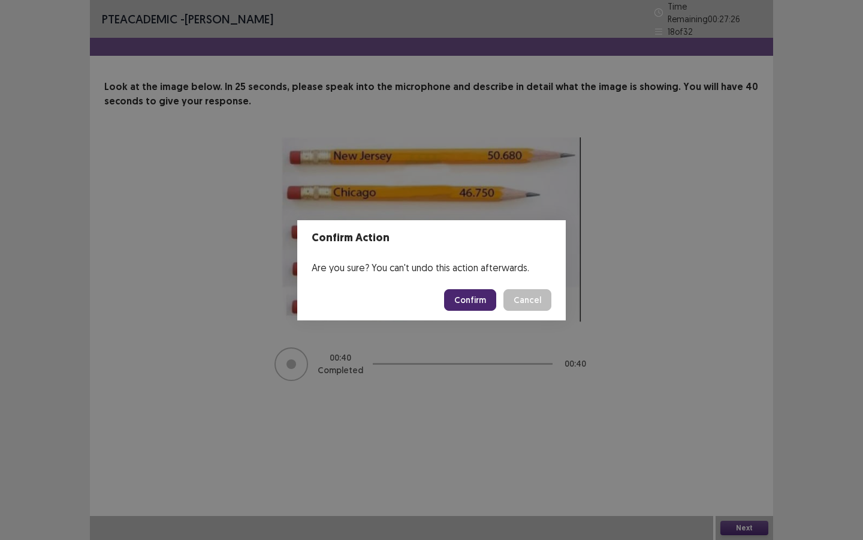
click at [475, 296] on button "Confirm" at bounding box center [470, 300] width 52 height 22
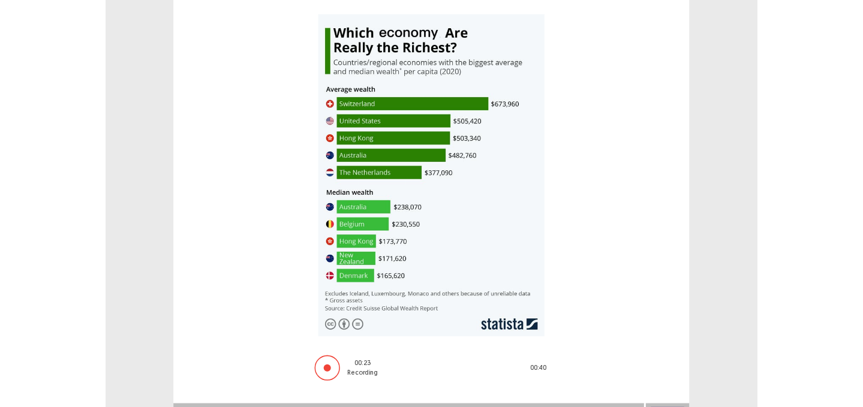
scroll to position [123, 0]
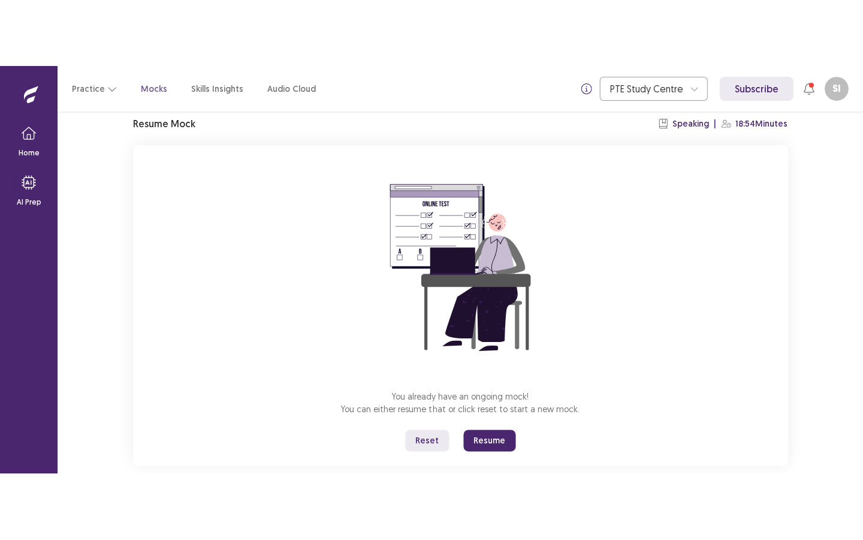
scroll to position [67, 0]
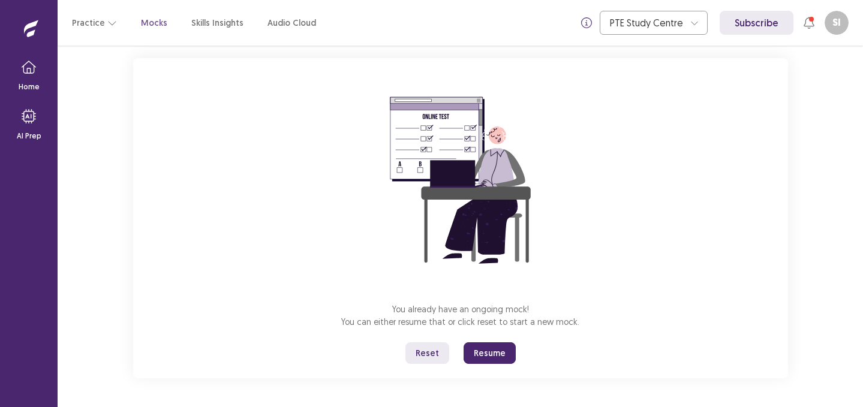
click at [498, 358] on button "Resume" at bounding box center [489, 353] width 52 height 22
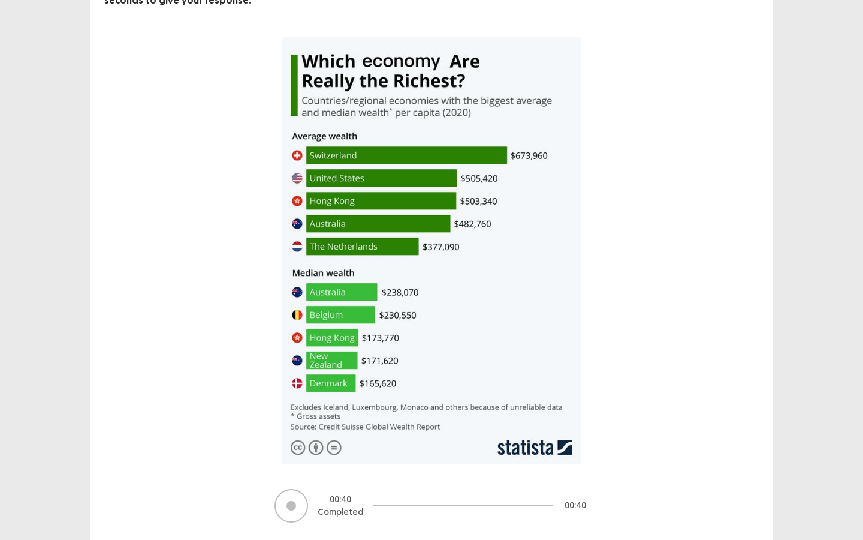
scroll to position [132, 0]
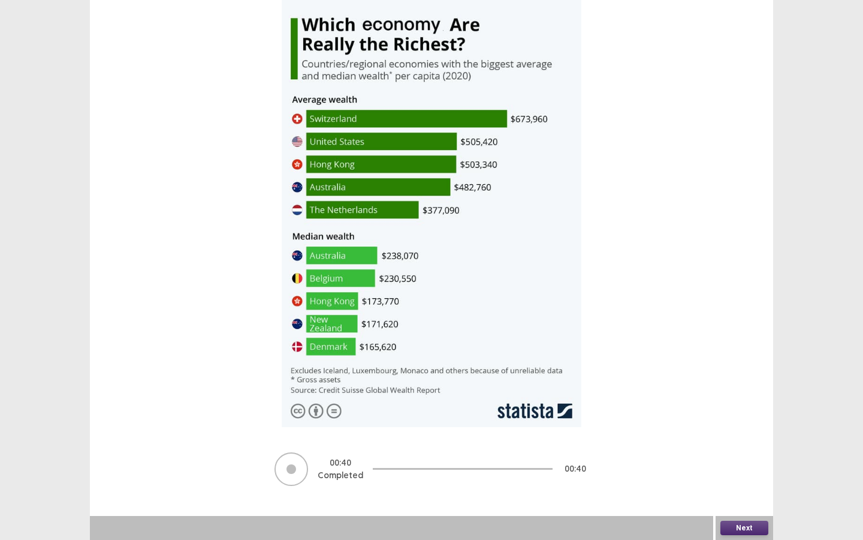
click at [746, 406] on button "Next" at bounding box center [745, 527] width 48 height 14
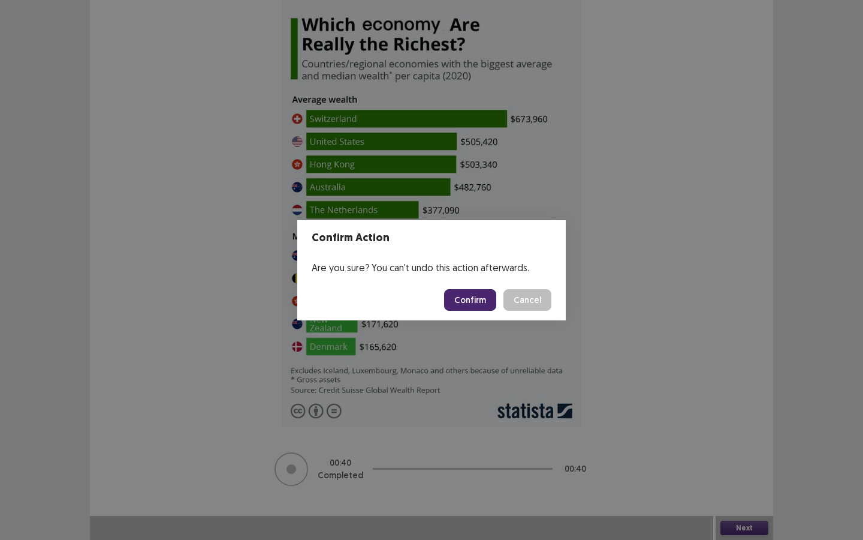
click at [465, 293] on button "Confirm" at bounding box center [470, 300] width 52 height 22
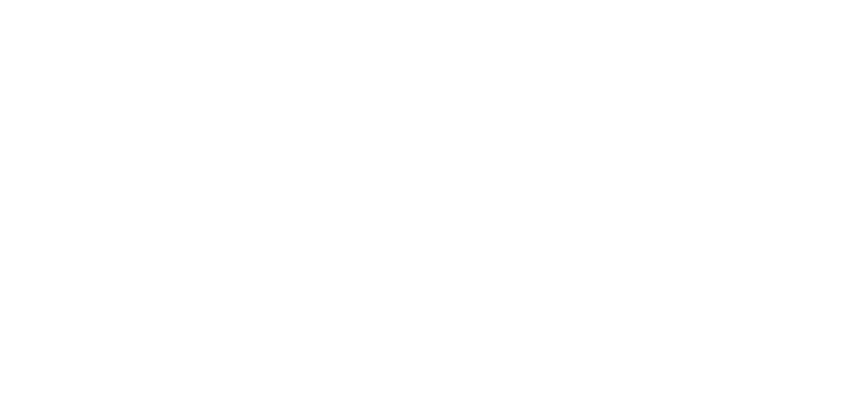
scroll to position [0, 0]
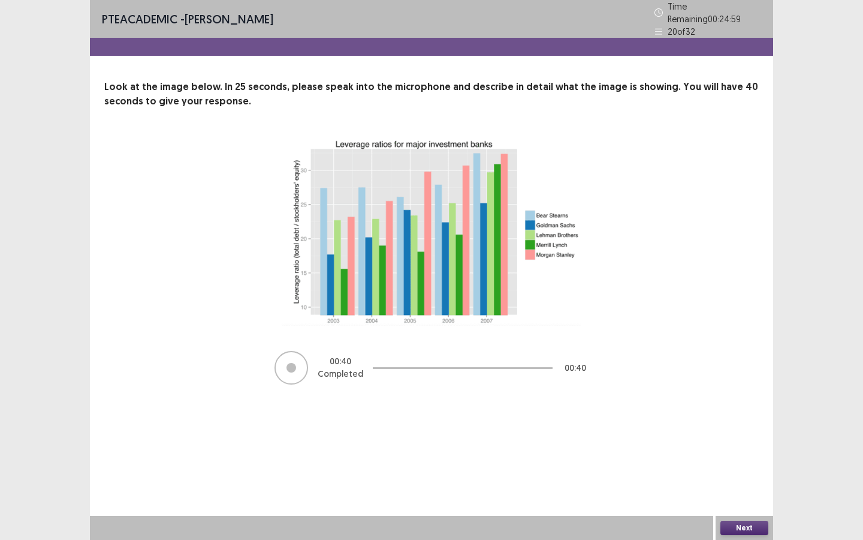
click at [729, 406] on button "Next" at bounding box center [745, 527] width 48 height 14
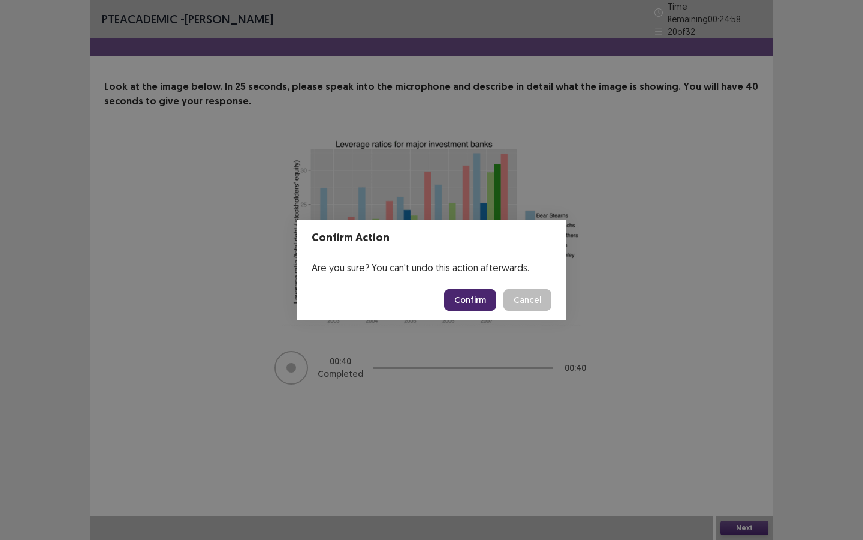
click at [480, 311] on footer "Confirm Cancel" at bounding box center [431, 299] width 269 height 41
click at [478, 291] on button "Confirm" at bounding box center [470, 300] width 52 height 22
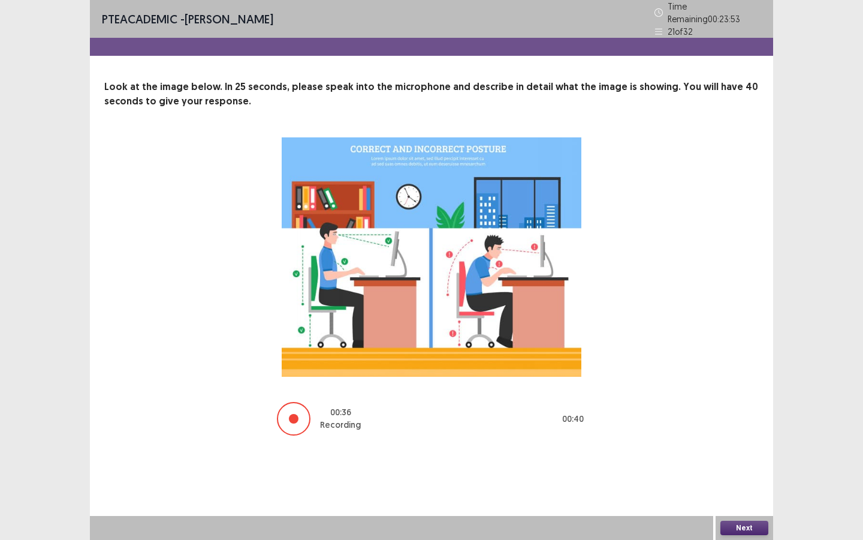
click at [738, 406] on button "Next" at bounding box center [745, 527] width 48 height 14
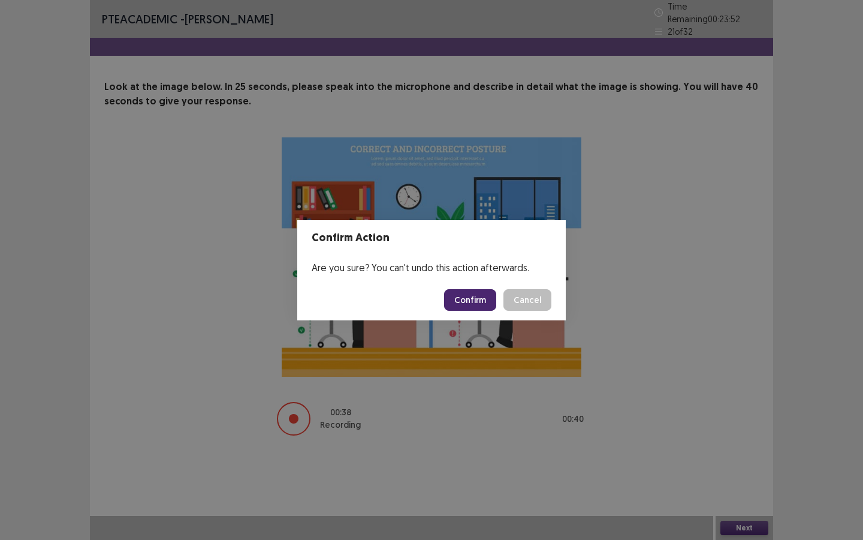
click at [468, 302] on button "Confirm" at bounding box center [470, 300] width 52 height 22
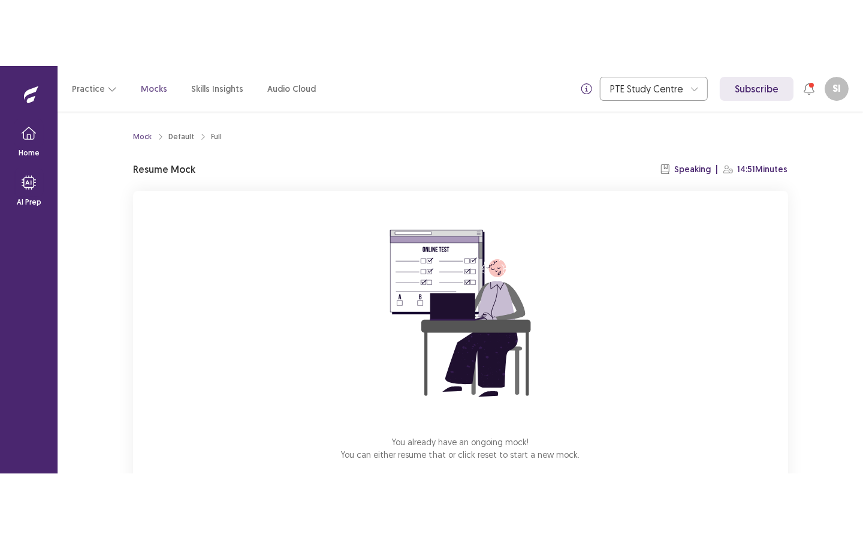
scroll to position [67, 0]
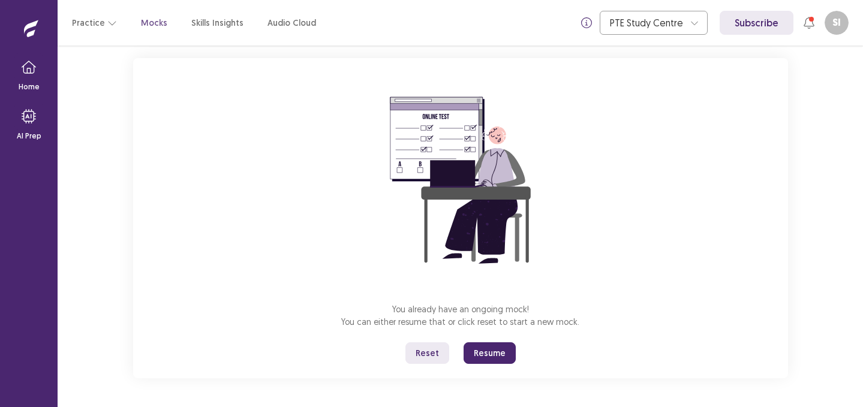
click at [477, 355] on button "Resume" at bounding box center [489, 353] width 52 height 22
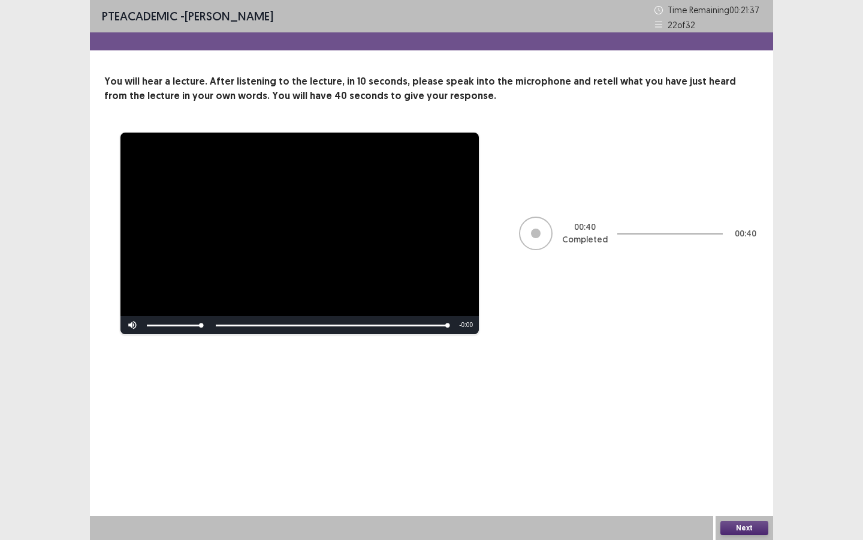
click at [742, 406] on button "Next" at bounding box center [745, 527] width 48 height 14
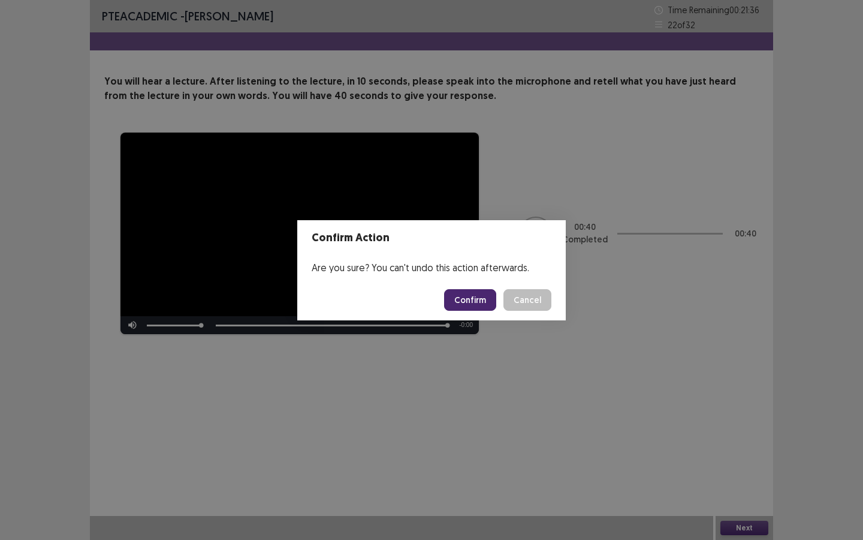
click at [451, 302] on button "Confirm" at bounding box center [470, 300] width 52 height 22
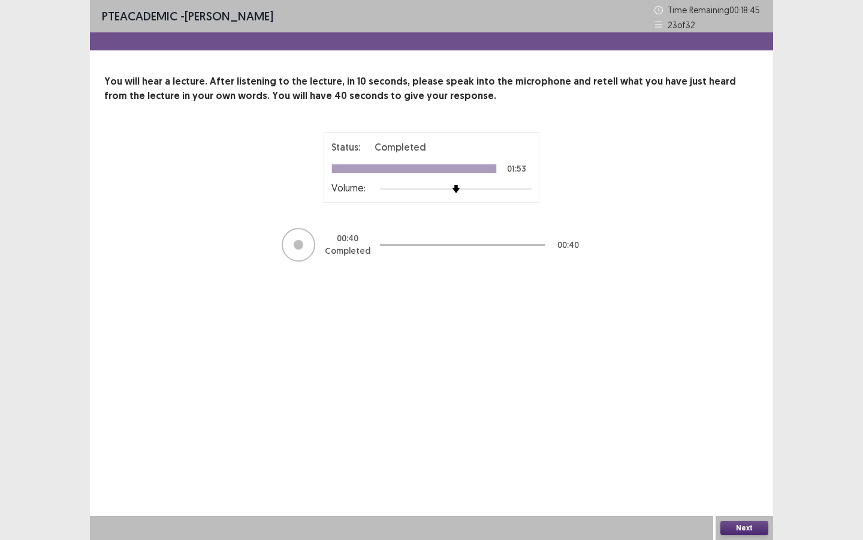
click at [733, 406] on button "Next" at bounding box center [745, 527] width 48 height 14
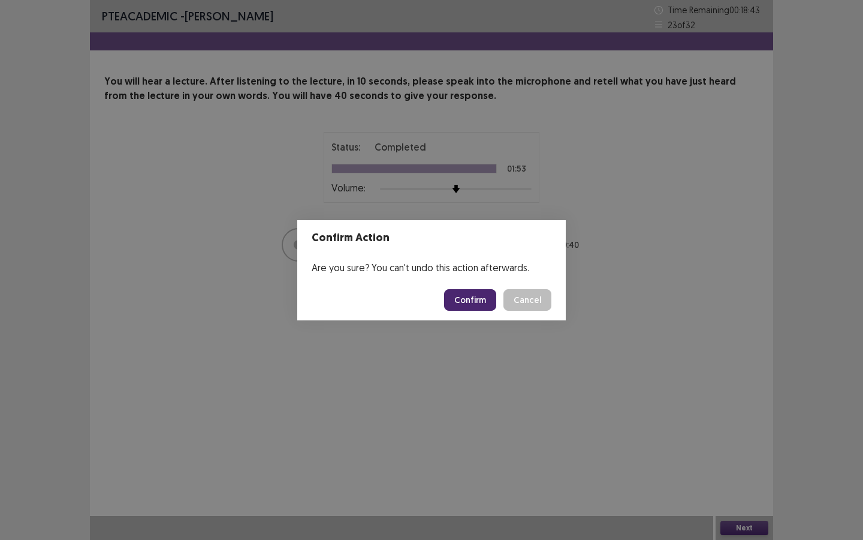
click at [463, 301] on button "Confirm" at bounding box center [470, 300] width 52 height 22
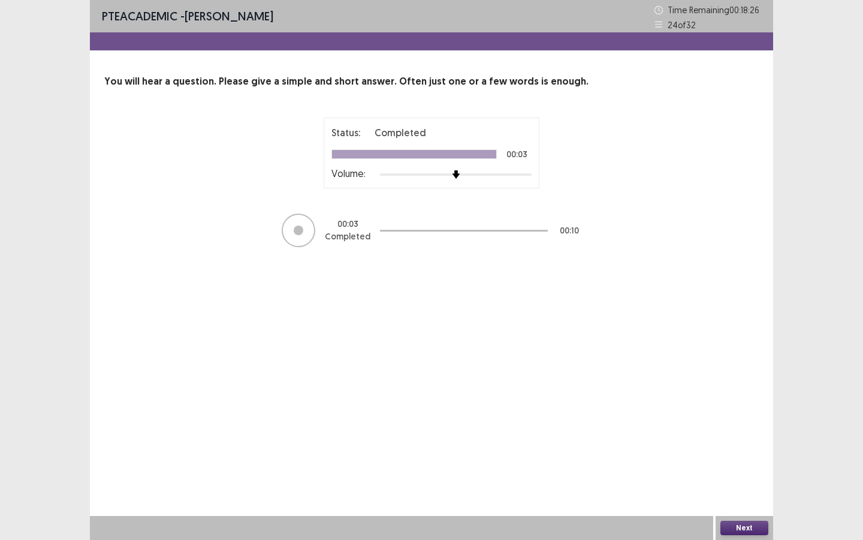
click at [751, 406] on button "Next" at bounding box center [745, 527] width 48 height 14
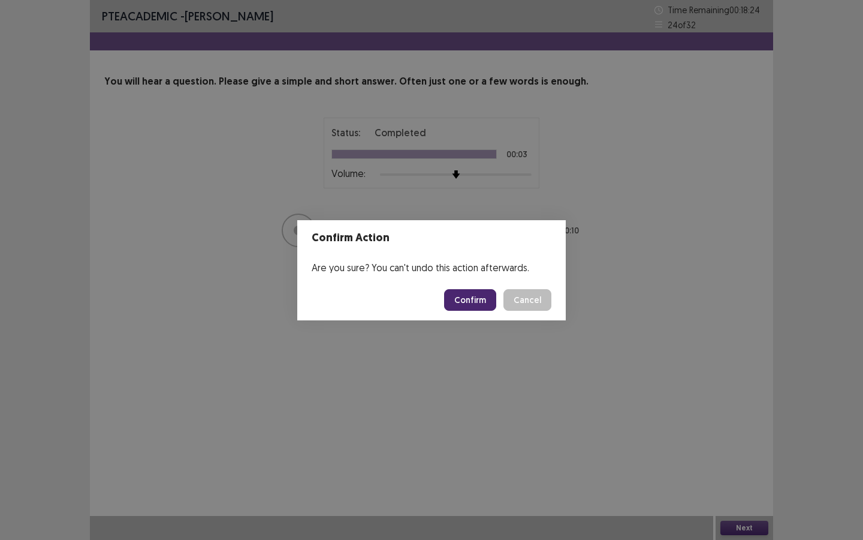
click at [471, 306] on button "Confirm" at bounding box center [470, 300] width 52 height 22
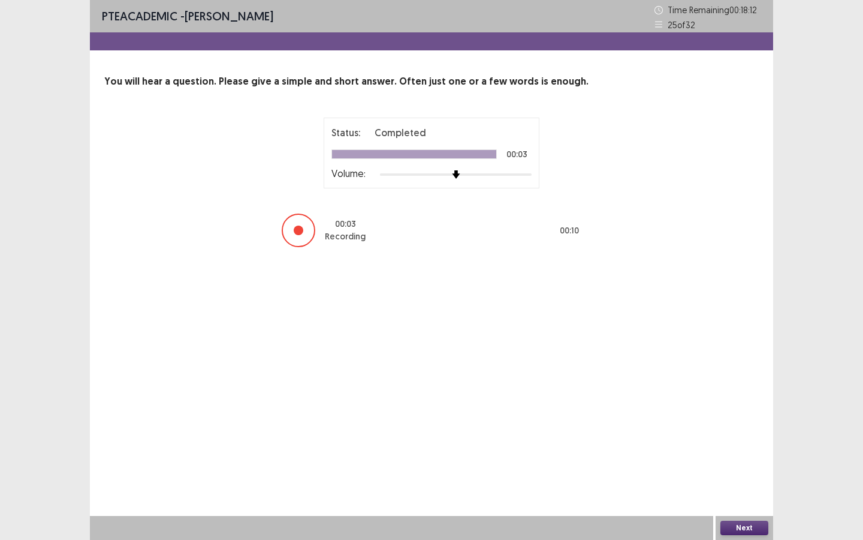
click at [742, 406] on button "Next" at bounding box center [745, 527] width 48 height 14
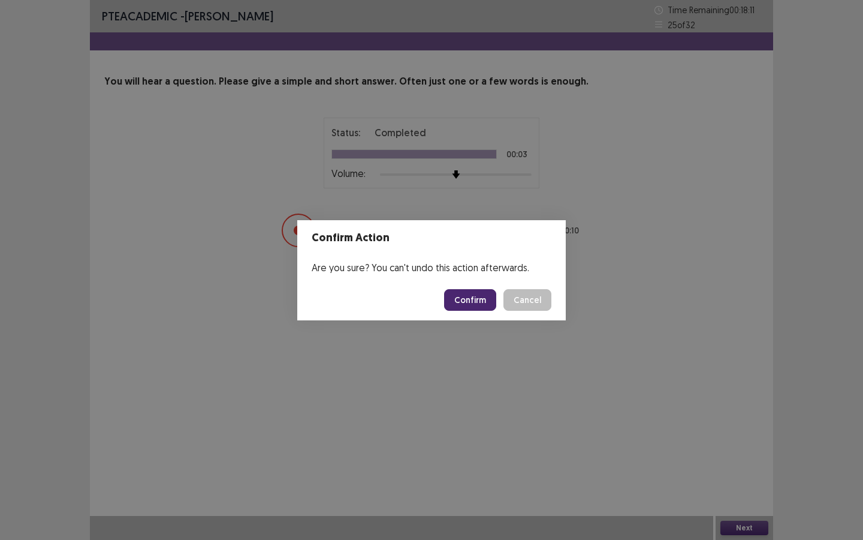
click at [478, 307] on button "Confirm" at bounding box center [470, 300] width 52 height 22
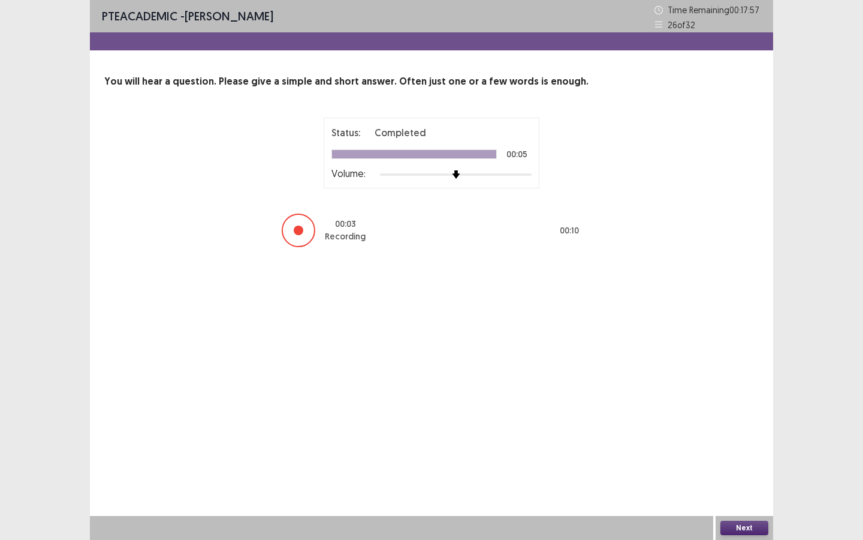
click at [732, 406] on button "Next" at bounding box center [745, 527] width 48 height 14
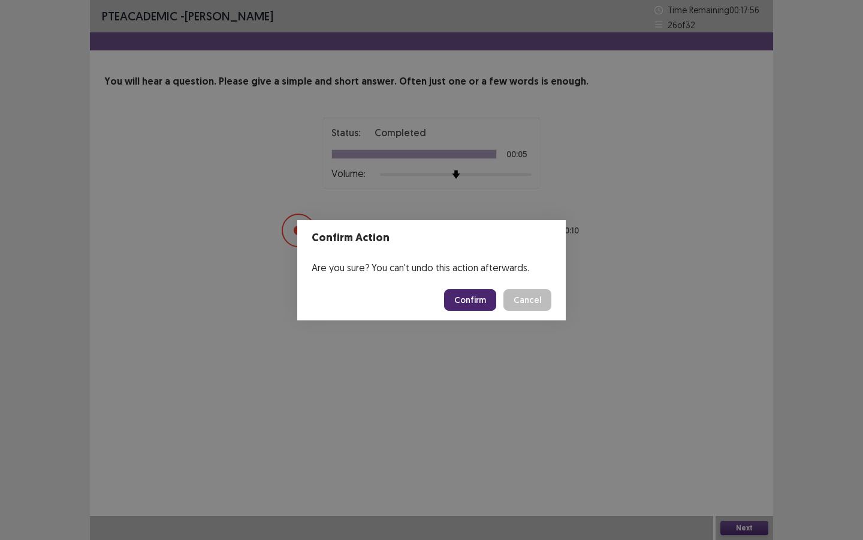
click at [482, 303] on button "Confirm" at bounding box center [470, 300] width 52 height 22
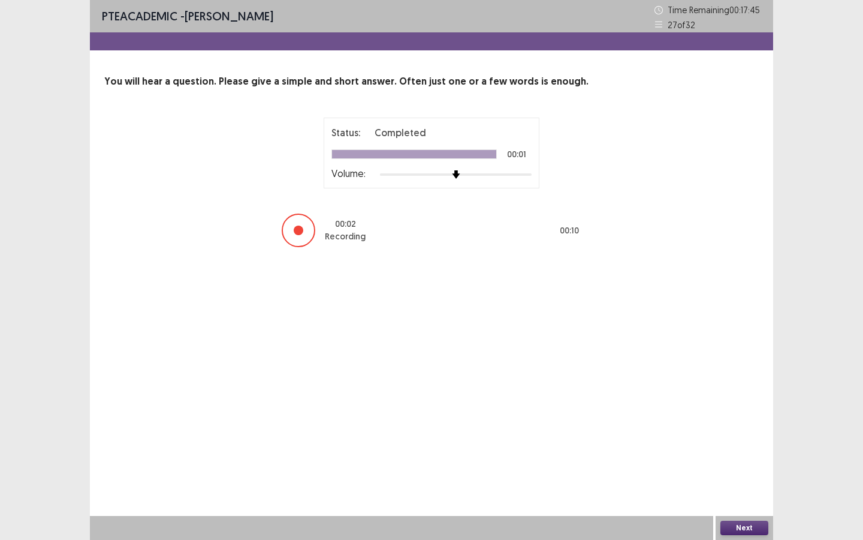
click at [727, 406] on button "Next" at bounding box center [745, 527] width 48 height 14
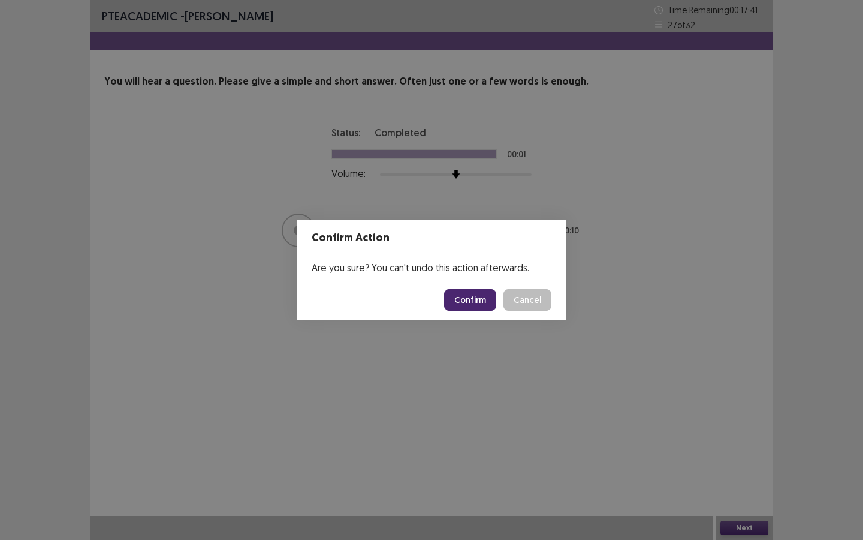
click at [471, 308] on button "Confirm" at bounding box center [470, 300] width 52 height 22
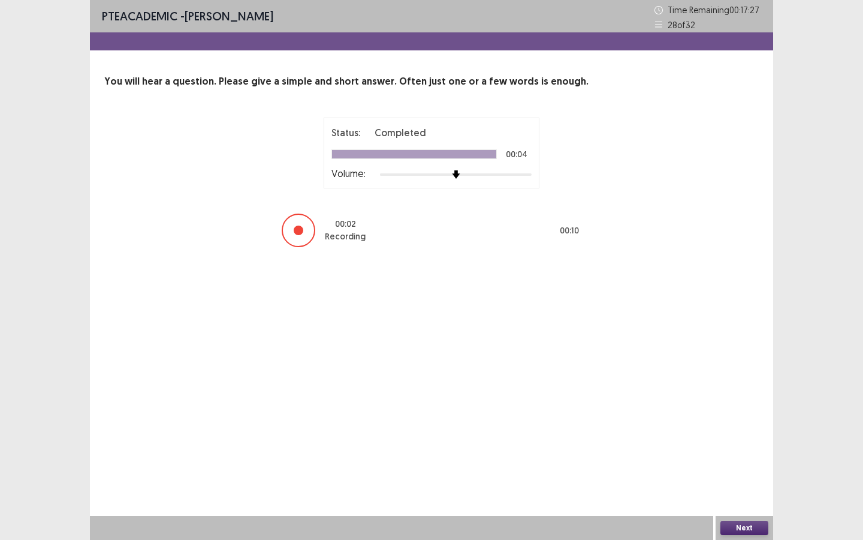
click at [740, 406] on button "Next" at bounding box center [745, 527] width 48 height 14
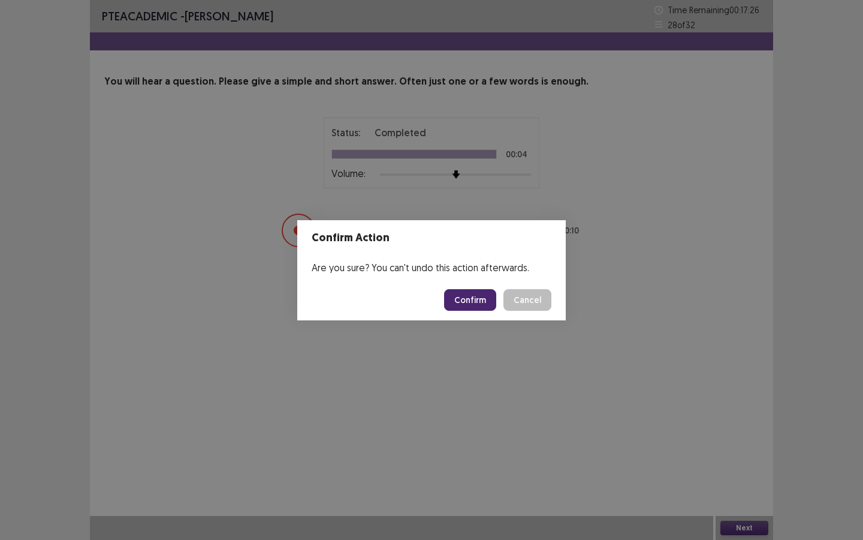
click at [452, 294] on button "Confirm" at bounding box center [470, 300] width 52 height 22
